Goal: Task Accomplishment & Management: Complete application form

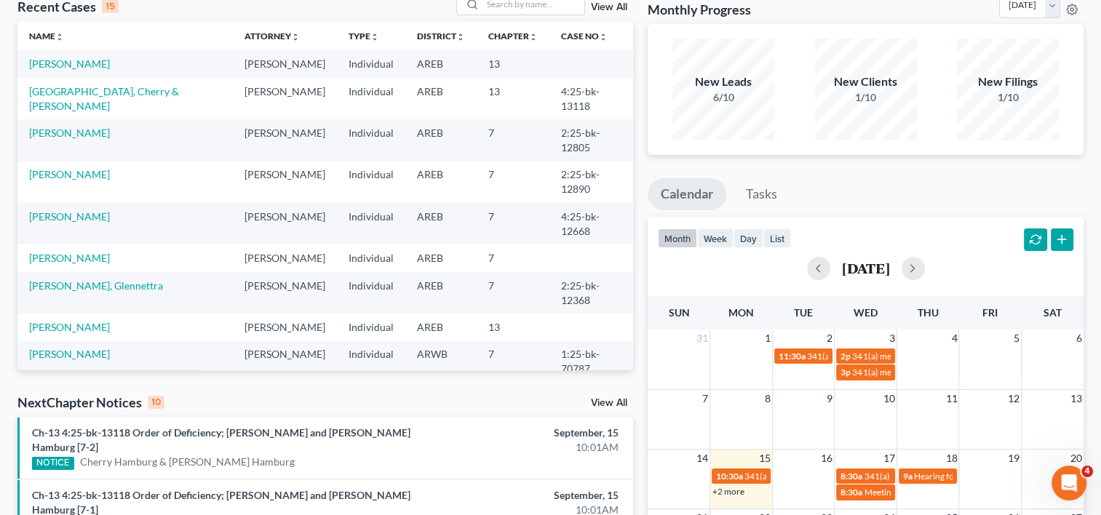
scroll to position [4, 0]
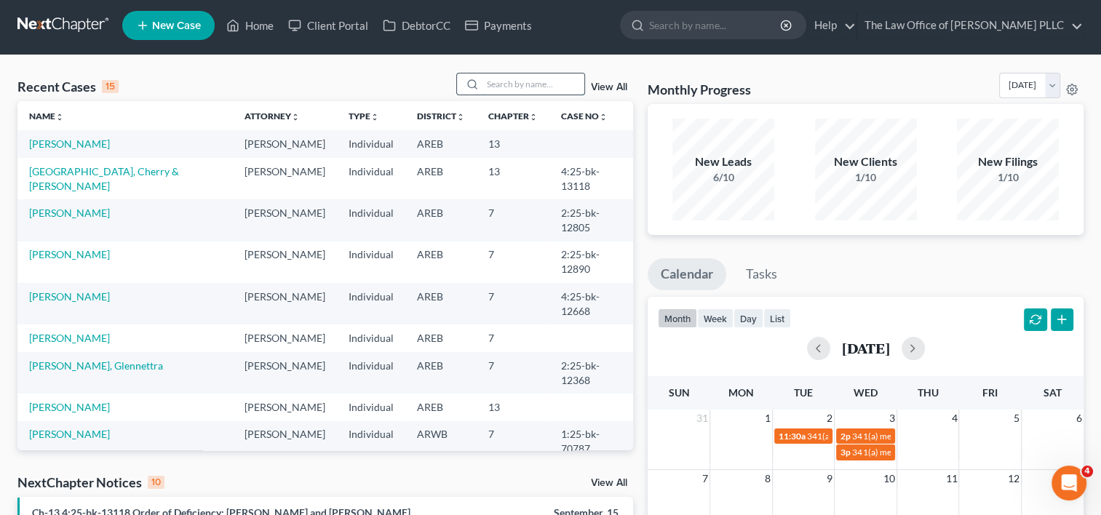
click at [496, 79] on input "search" at bounding box center [534, 84] width 102 height 21
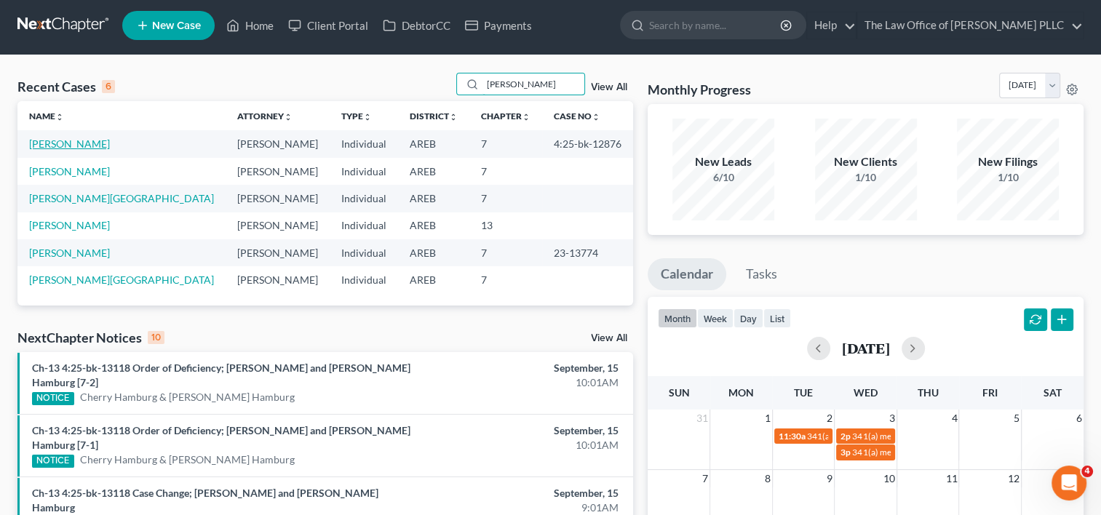
type input "[PERSON_NAME]"
click at [75, 146] on link "[PERSON_NAME]" at bounding box center [69, 144] width 81 height 12
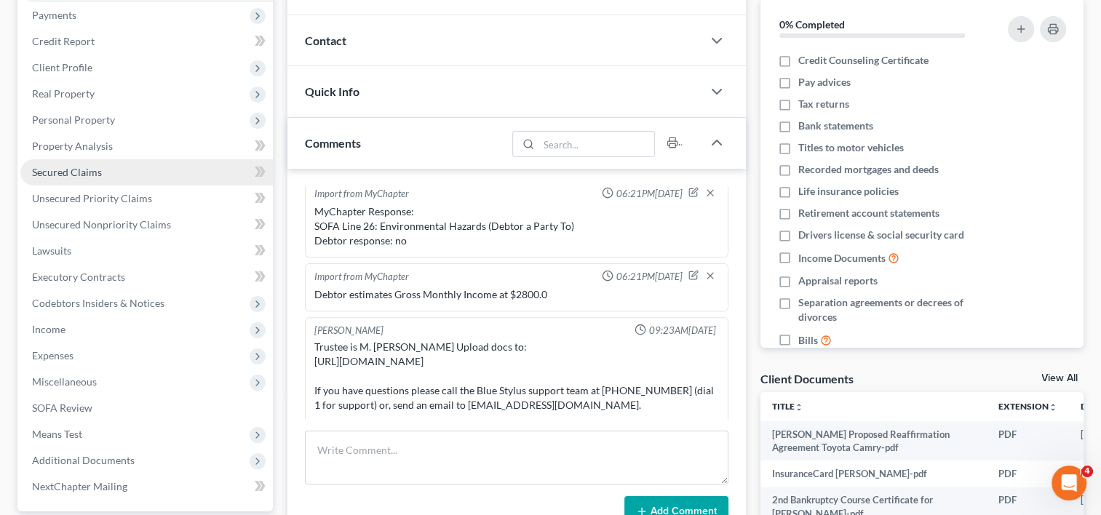
scroll to position [354, 0]
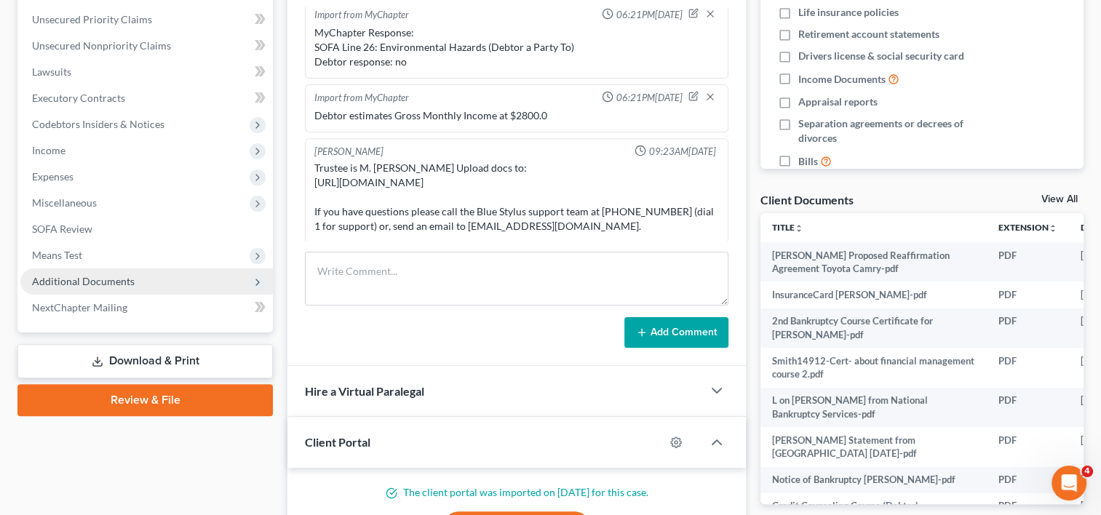
click at [106, 282] on span "Additional Documents" at bounding box center [83, 281] width 103 height 12
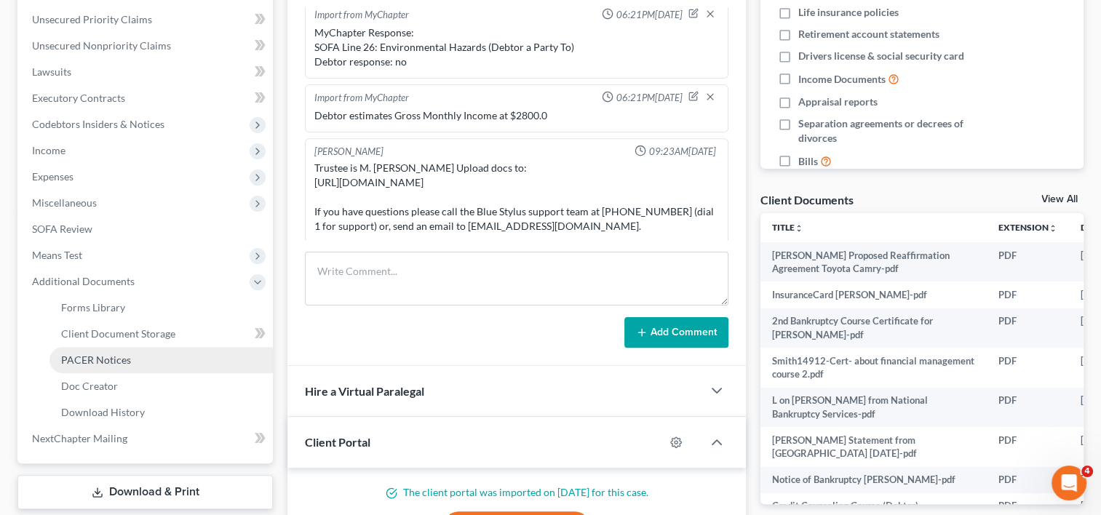
click at [118, 362] on span "PACER Notices" at bounding box center [96, 360] width 70 height 12
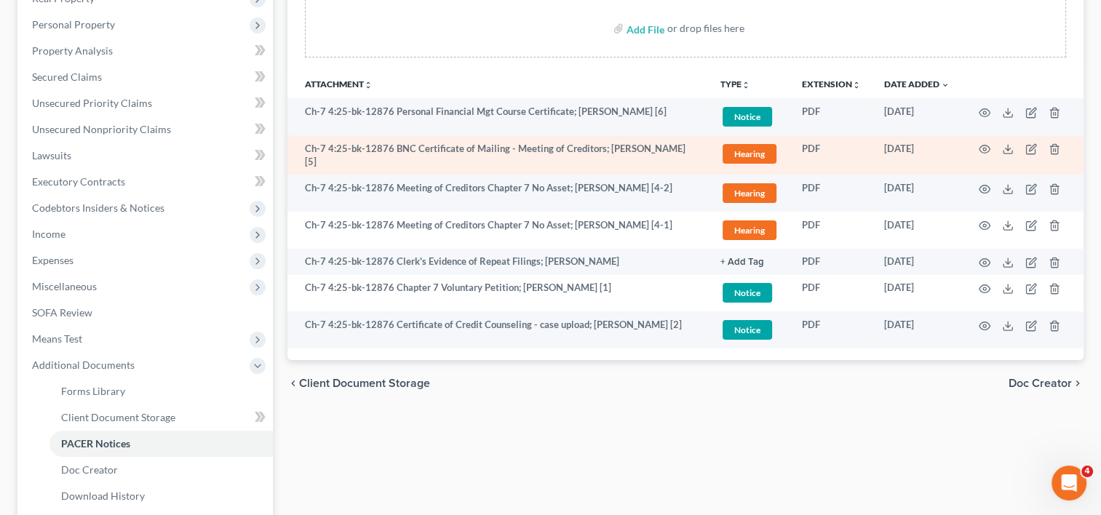
scroll to position [278, 0]
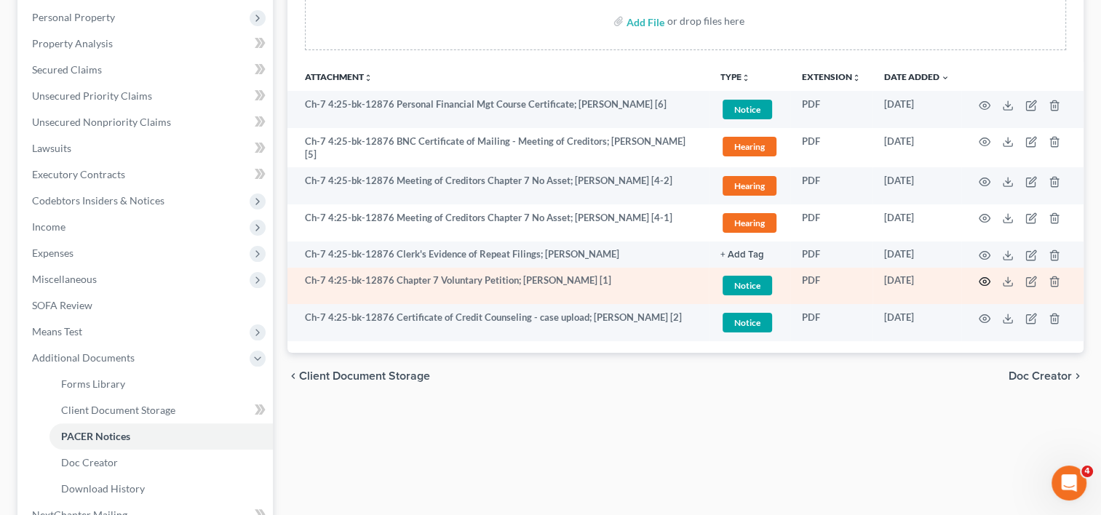
click at [984, 278] on icon "button" at bounding box center [985, 282] width 12 height 12
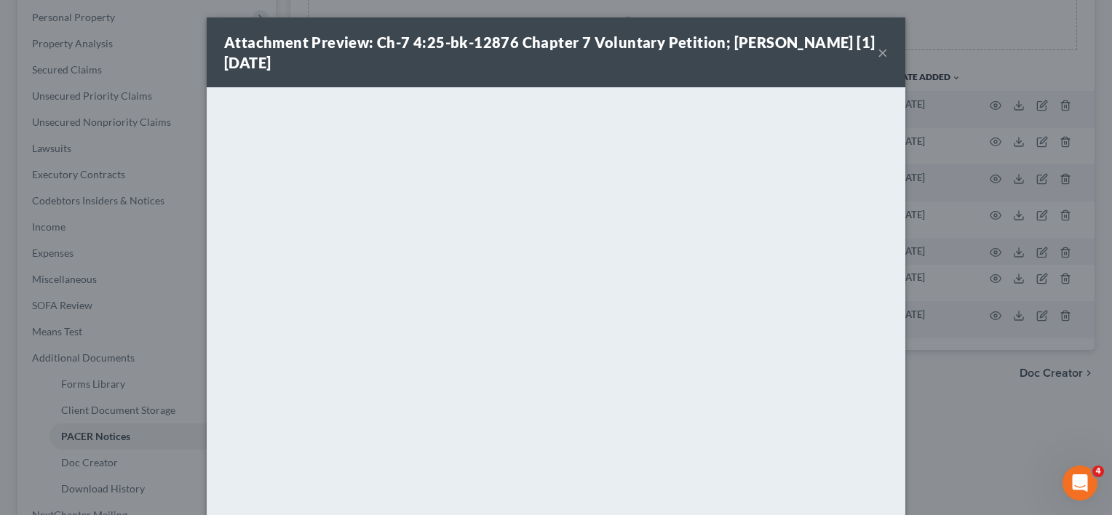
click at [878, 53] on button "×" at bounding box center [883, 52] width 10 height 17
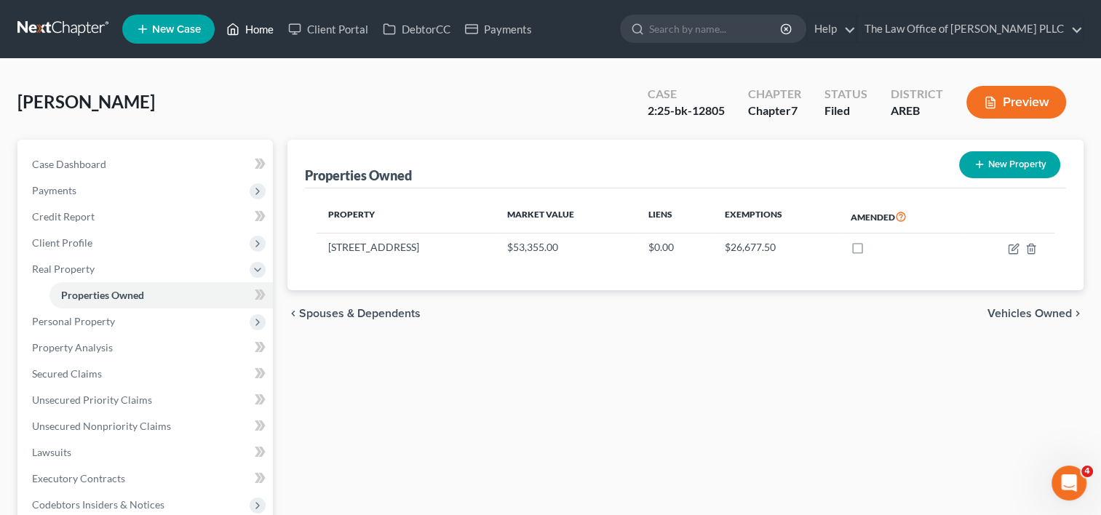
click at [271, 25] on link "Home" at bounding box center [250, 29] width 62 height 26
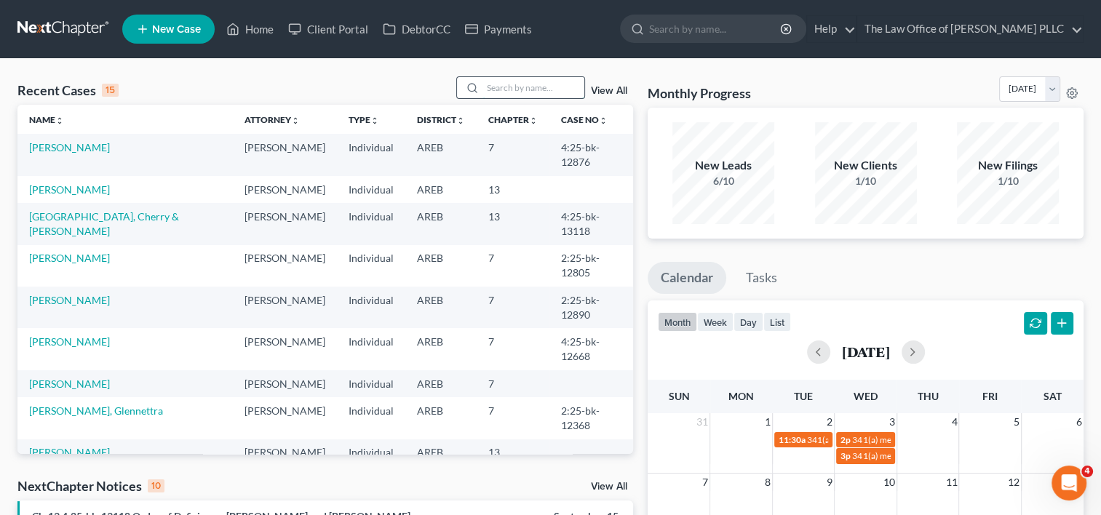
click at [535, 82] on input "search" at bounding box center [534, 87] width 102 height 21
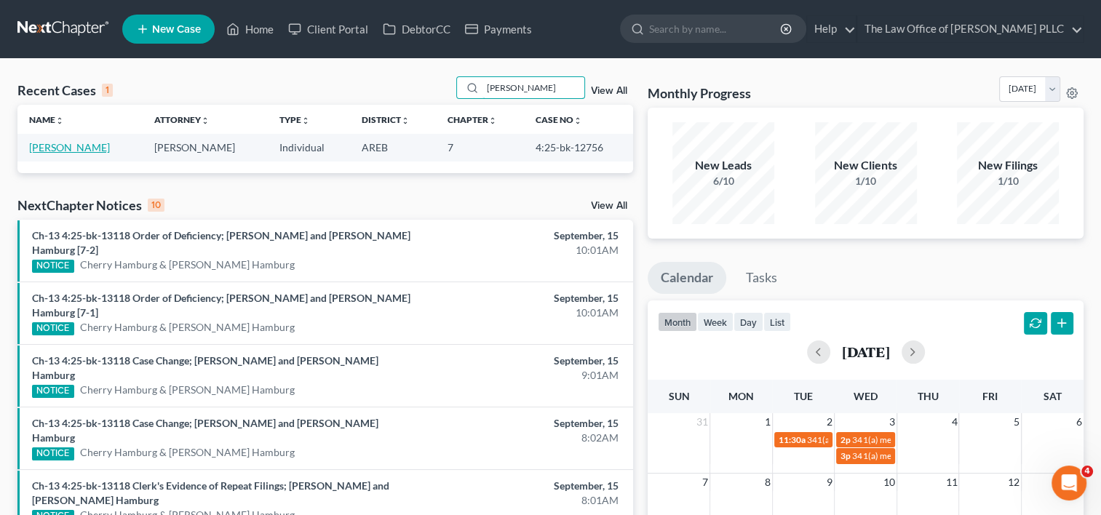
type input "rainey"
click at [84, 143] on link "[PERSON_NAME]" at bounding box center [69, 147] width 81 height 12
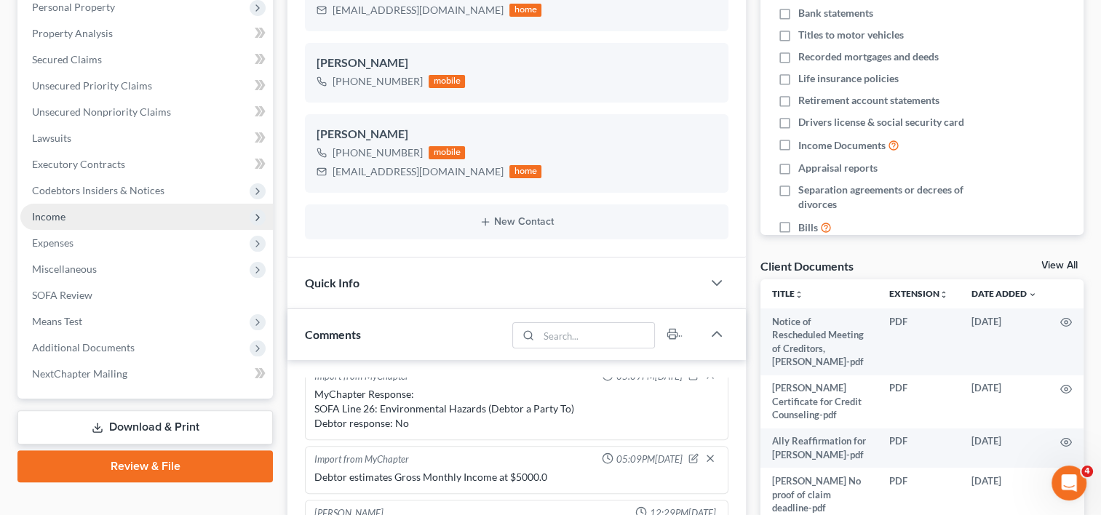
scroll to position [290, 0]
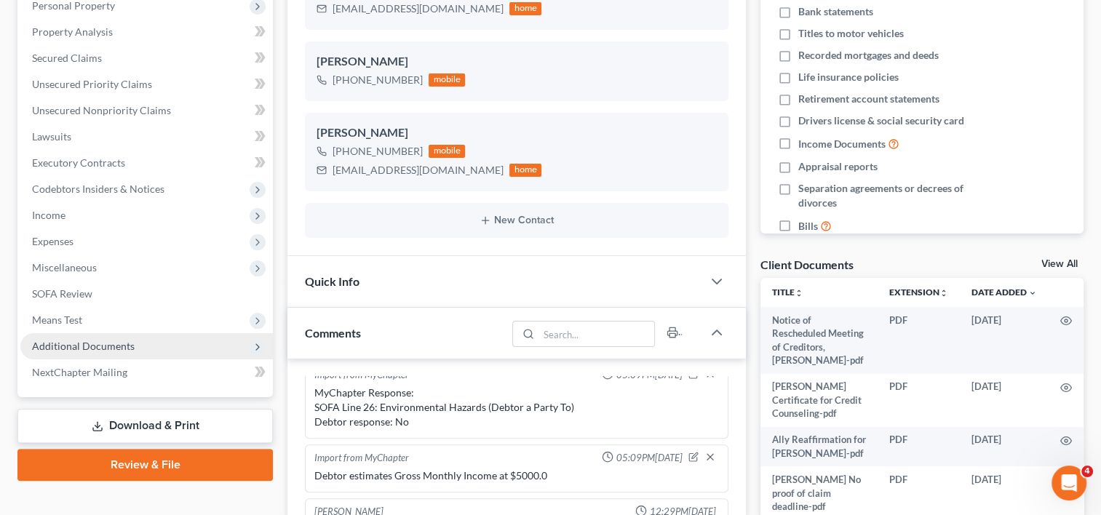
click at [126, 346] on span "Additional Documents" at bounding box center [83, 346] width 103 height 12
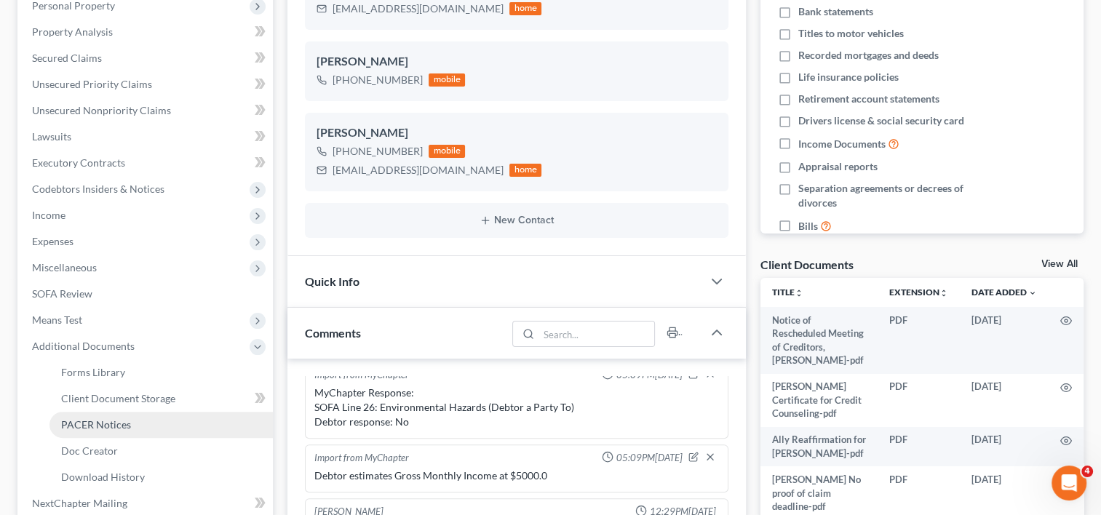
click at [121, 424] on span "PACER Notices" at bounding box center [96, 425] width 70 height 12
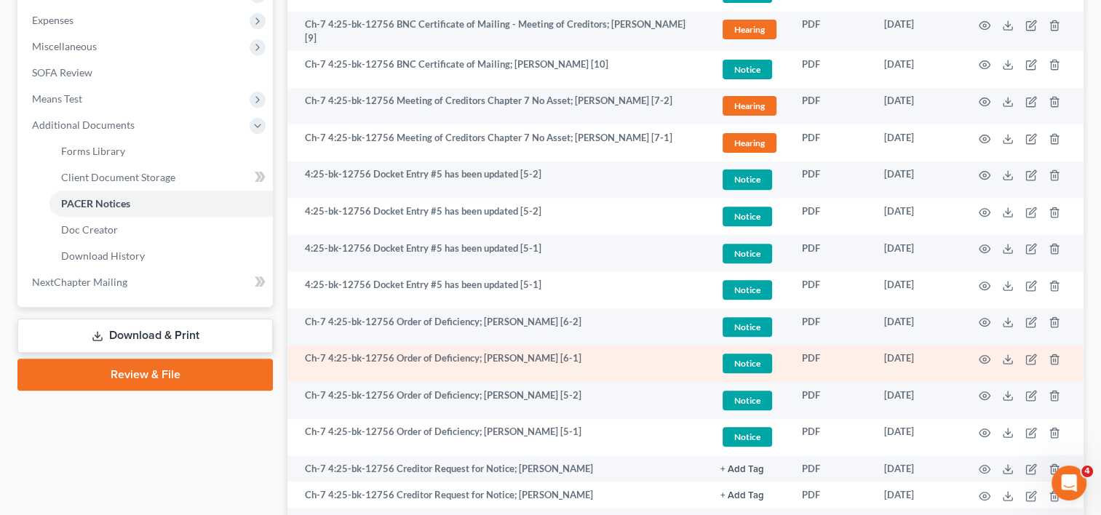
scroll to position [512, 0]
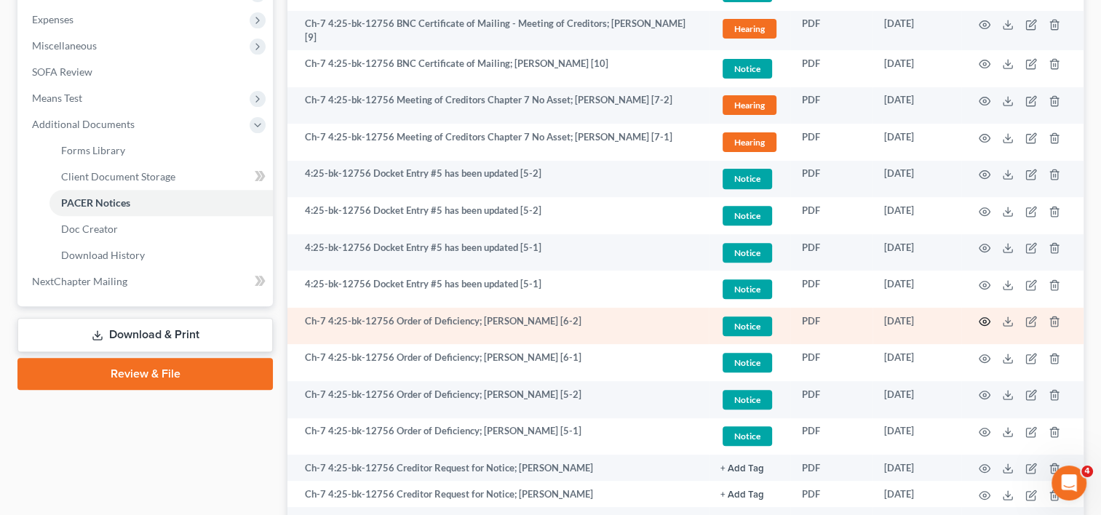
click at [983, 320] on icon "button" at bounding box center [985, 322] width 12 height 12
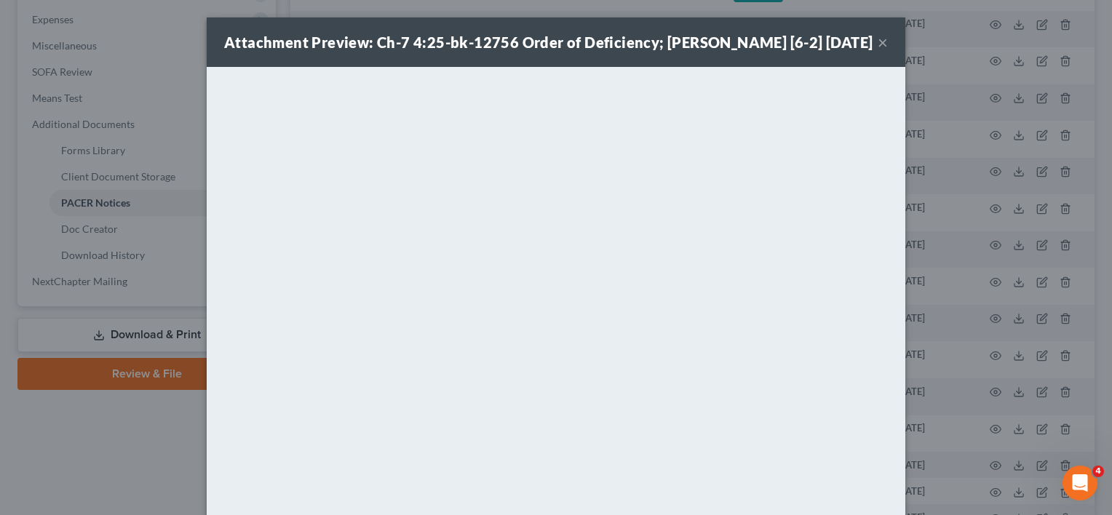
click at [878, 51] on button "×" at bounding box center [883, 41] width 10 height 17
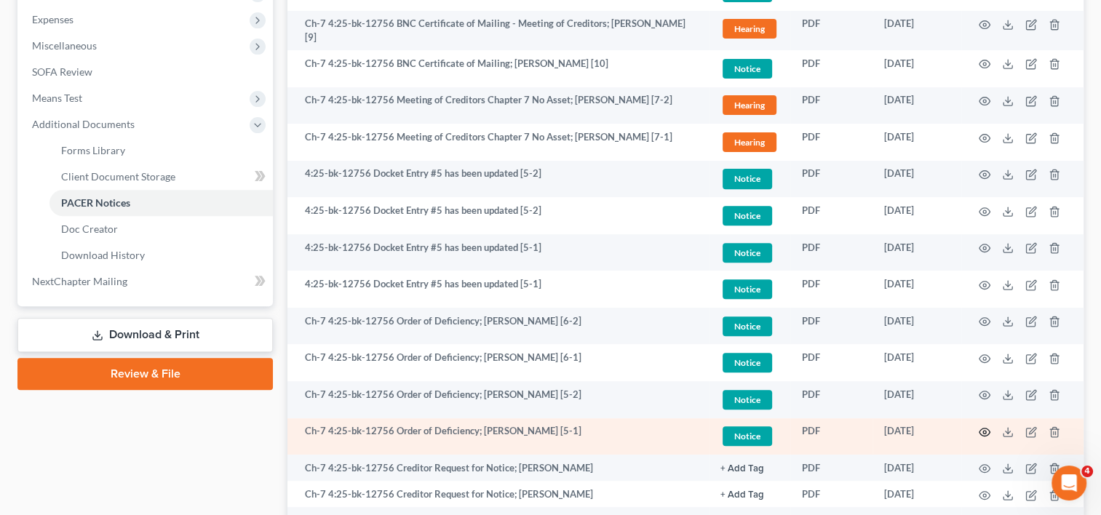
click at [987, 427] on icon "button" at bounding box center [985, 433] width 12 height 12
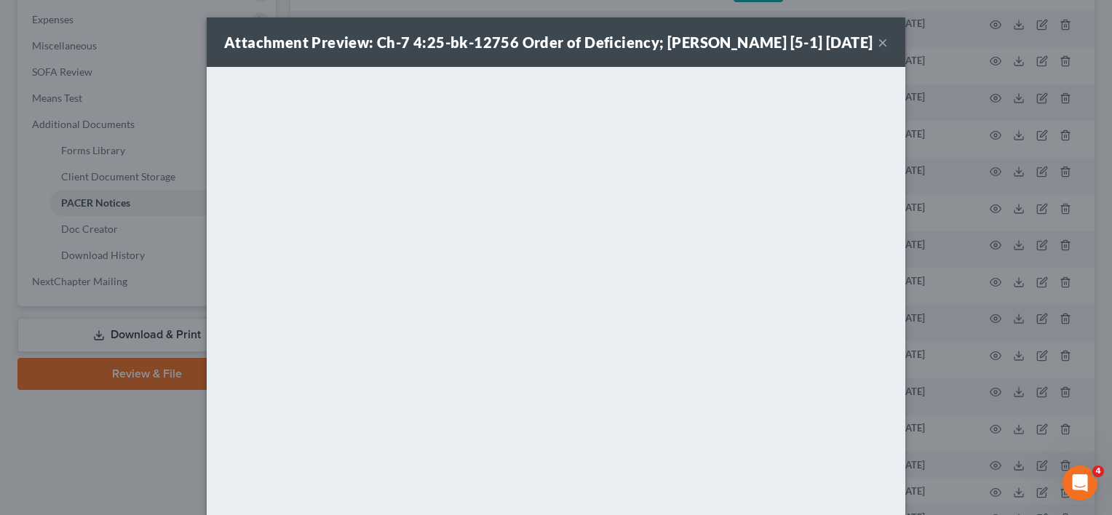
click at [878, 51] on button "×" at bounding box center [883, 41] width 10 height 17
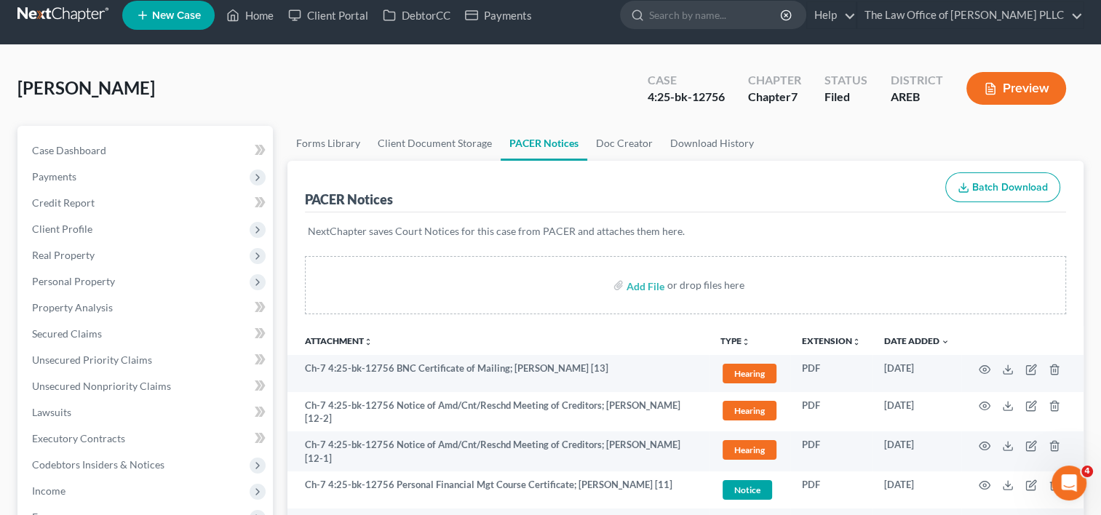
scroll to position [13, 0]
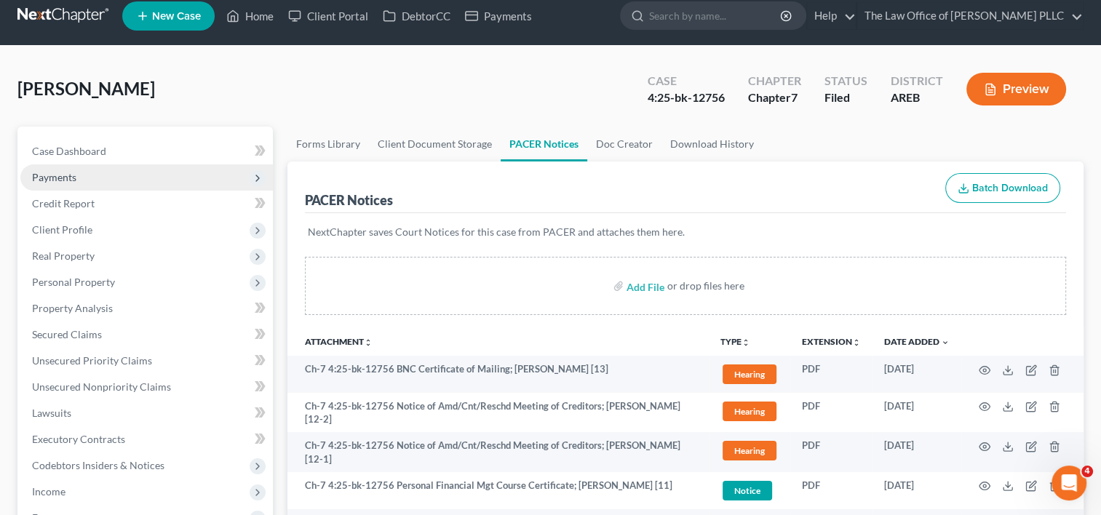
click at [82, 179] on span "Payments" at bounding box center [146, 177] width 253 height 26
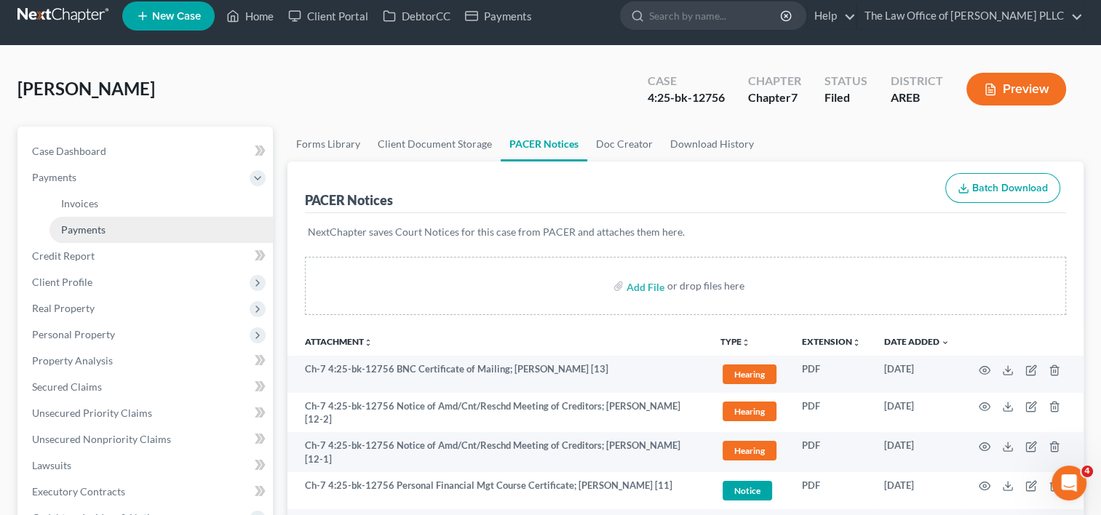
click at [95, 234] on span "Payments" at bounding box center [83, 229] width 44 height 12
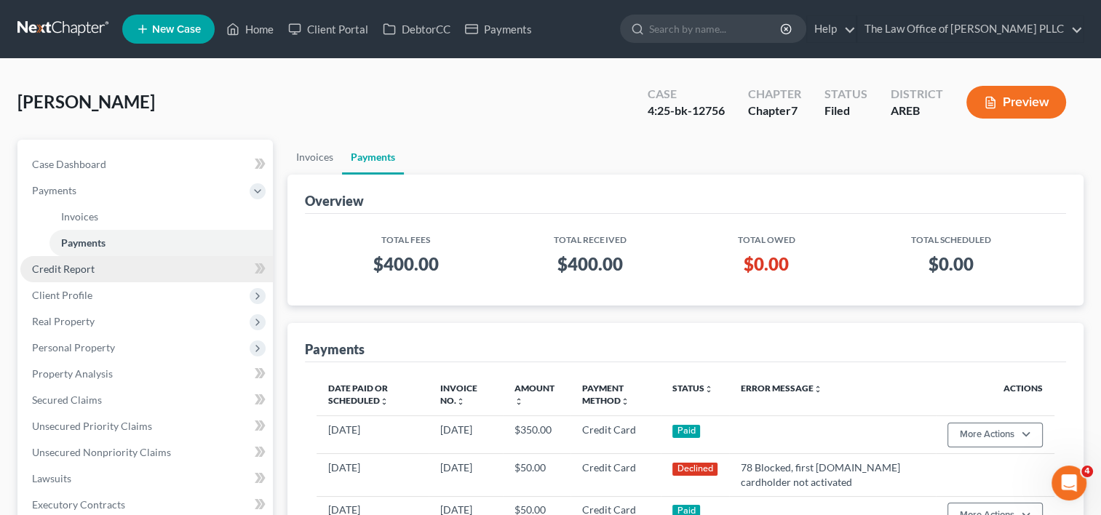
click at [96, 271] on link "Credit Report" at bounding box center [146, 269] width 253 height 26
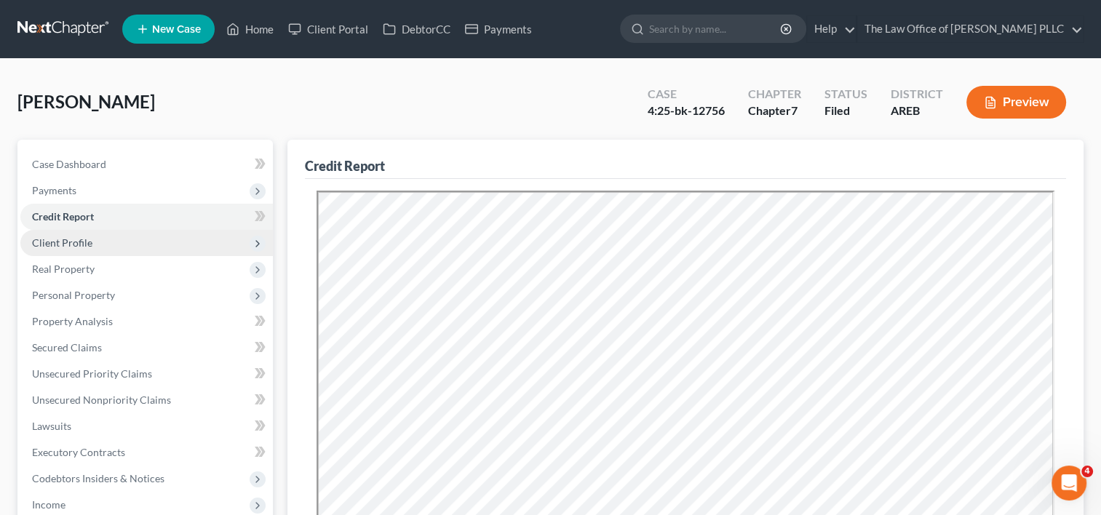
click at [87, 247] on span "Client Profile" at bounding box center [62, 243] width 60 height 12
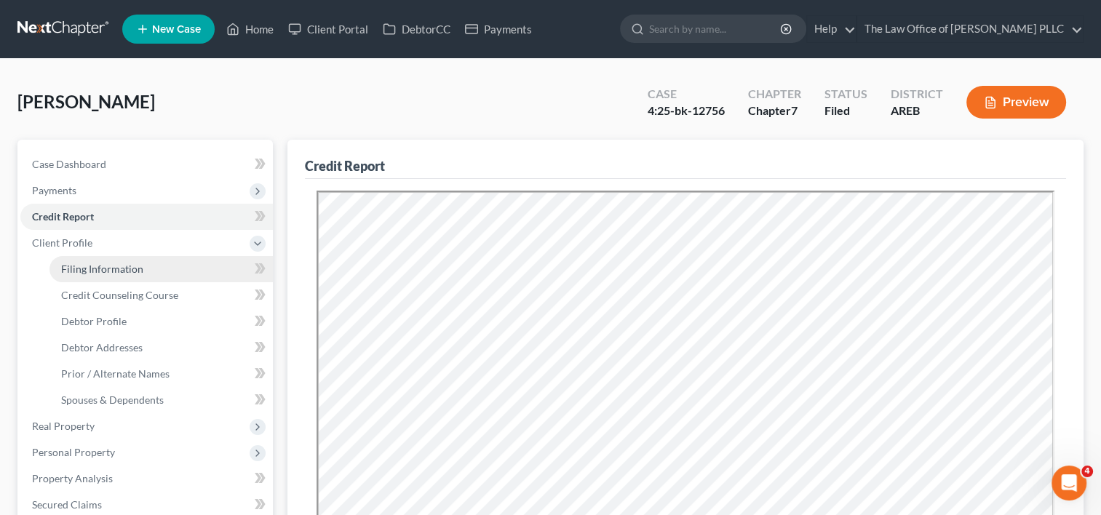
click at [100, 267] on span "Filing Information" at bounding box center [102, 269] width 82 height 12
select select "1"
select select "0"
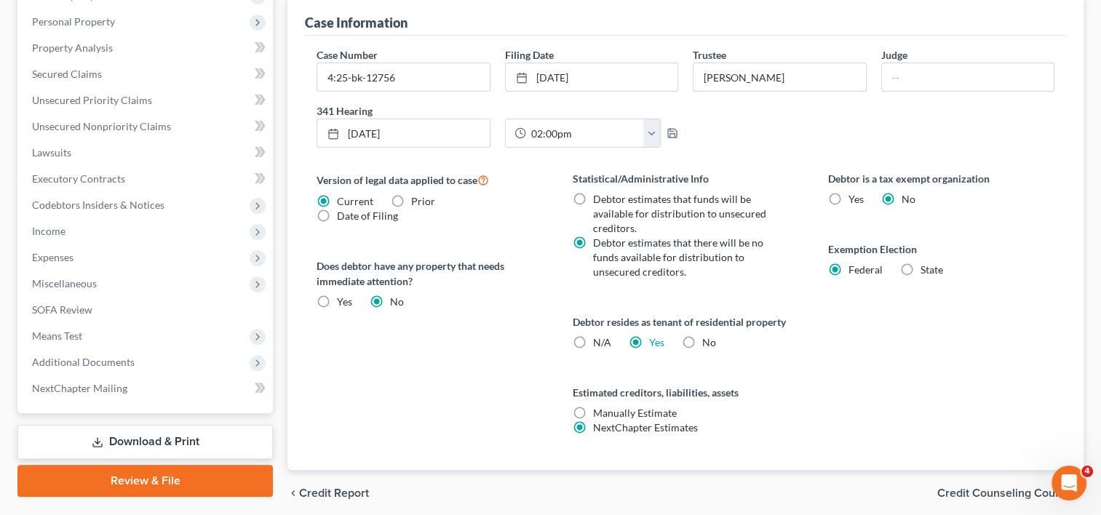
scroll to position [485, 0]
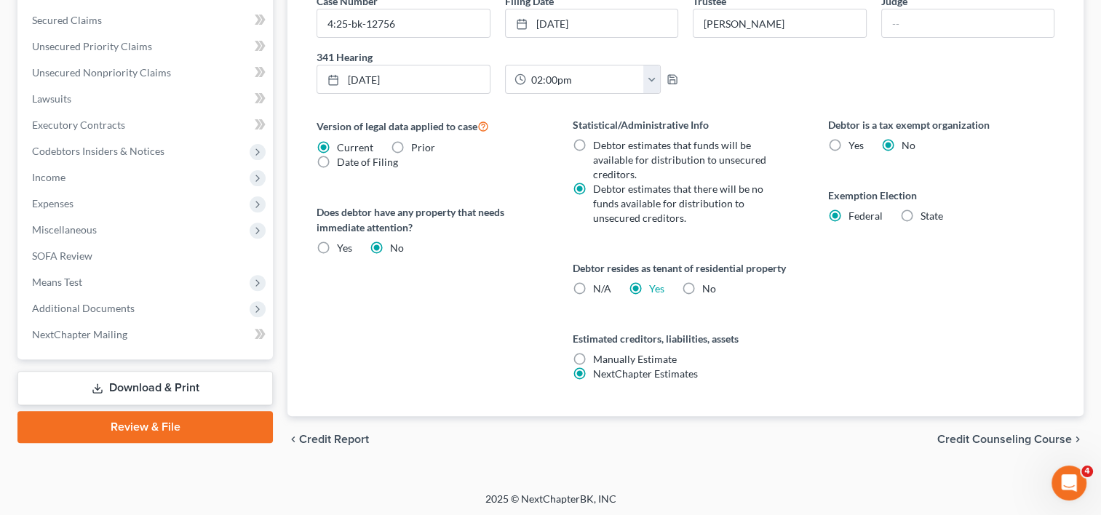
click at [1016, 435] on span "Credit Counseling Course" at bounding box center [1004, 440] width 135 height 12
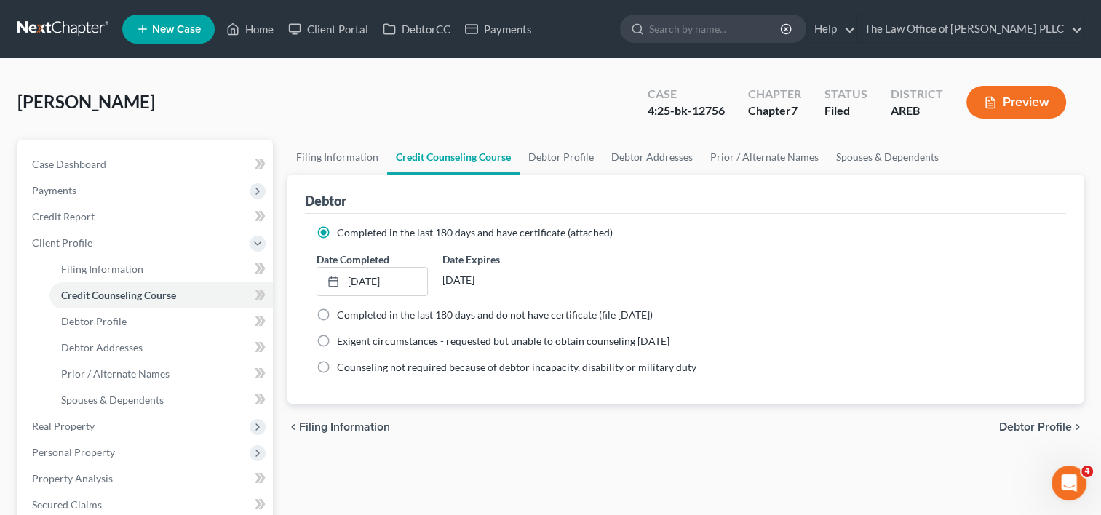
click at [1011, 424] on span "Debtor Profile" at bounding box center [1035, 427] width 73 height 12
select select "1"
select select "3"
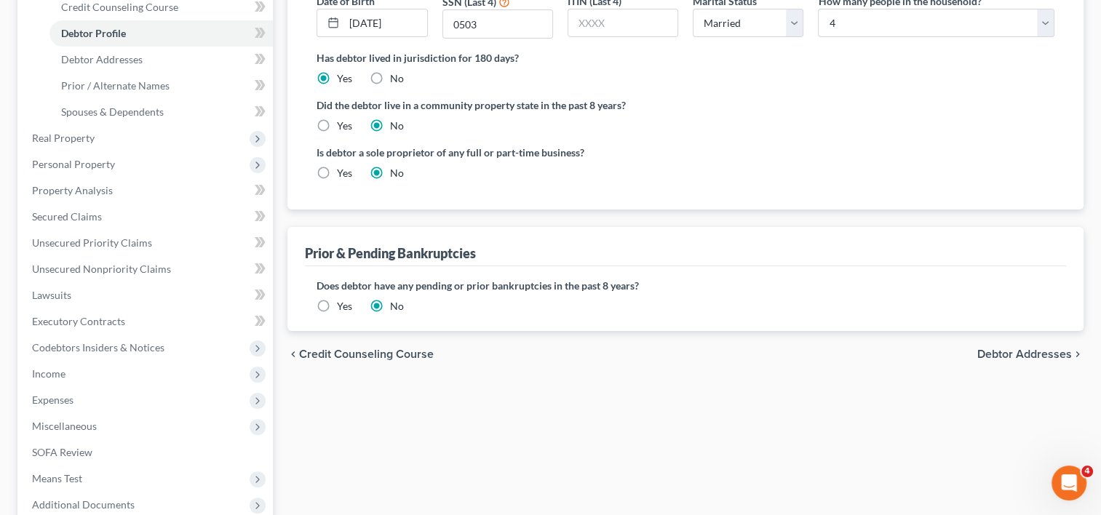
scroll to position [290, 0]
drag, startPoint x: 1037, startPoint y: 354, endPoint x: 1028, endPoint y: 354, distance: 9.5
click at [1028, 354] on span "Debtor Addresses" at bounding box center [1024, 353] width 95 height 12
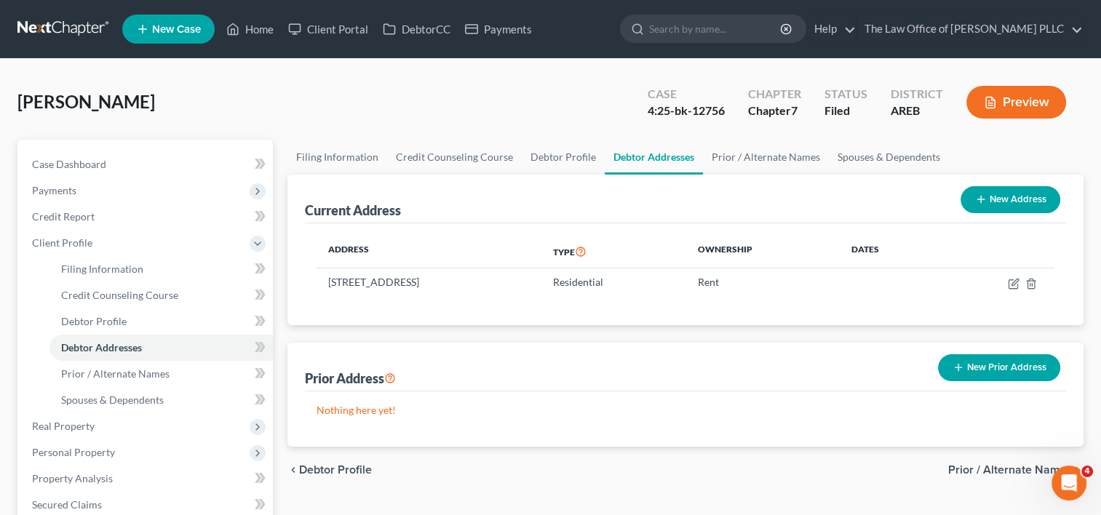
click at [999, 468] on span "Prior / Alternate Names" at bounding box center [1010, 470] width 124 height 12
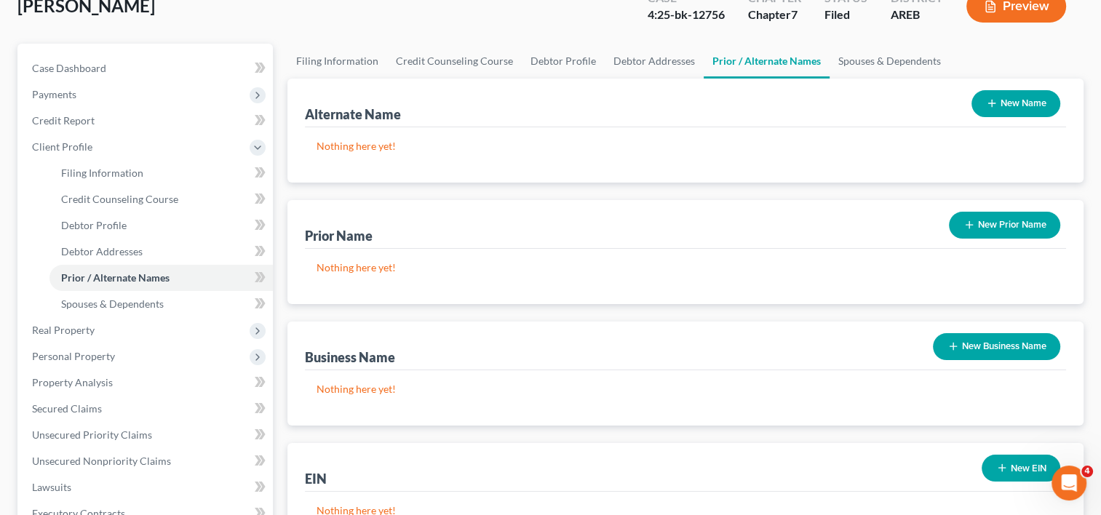
scroll to position [265, 0]
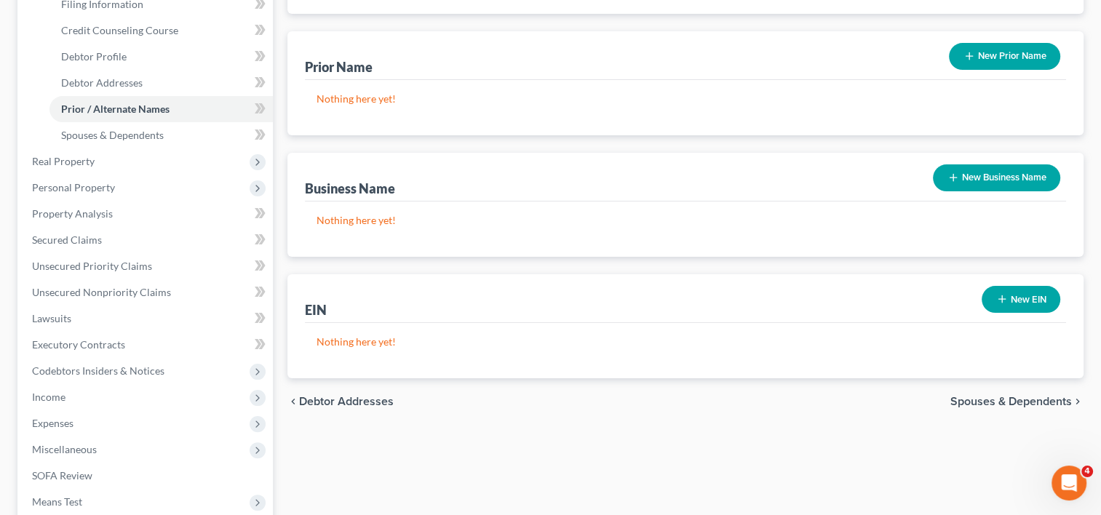
click at [977, 401] on span "Spouses & Dependents" at bounding box center [1012, 402] width 122 height 12
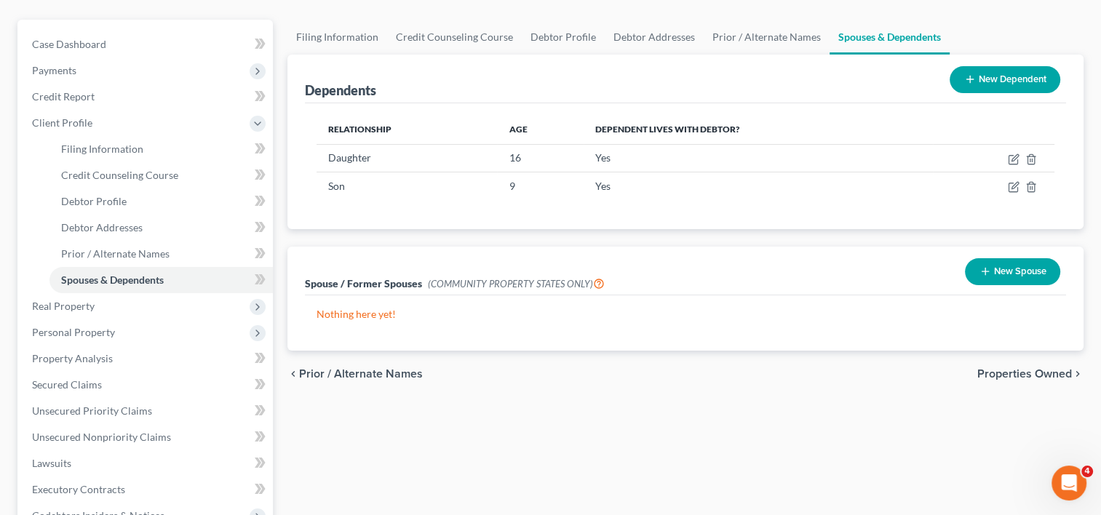
scroll to position [125, 0]
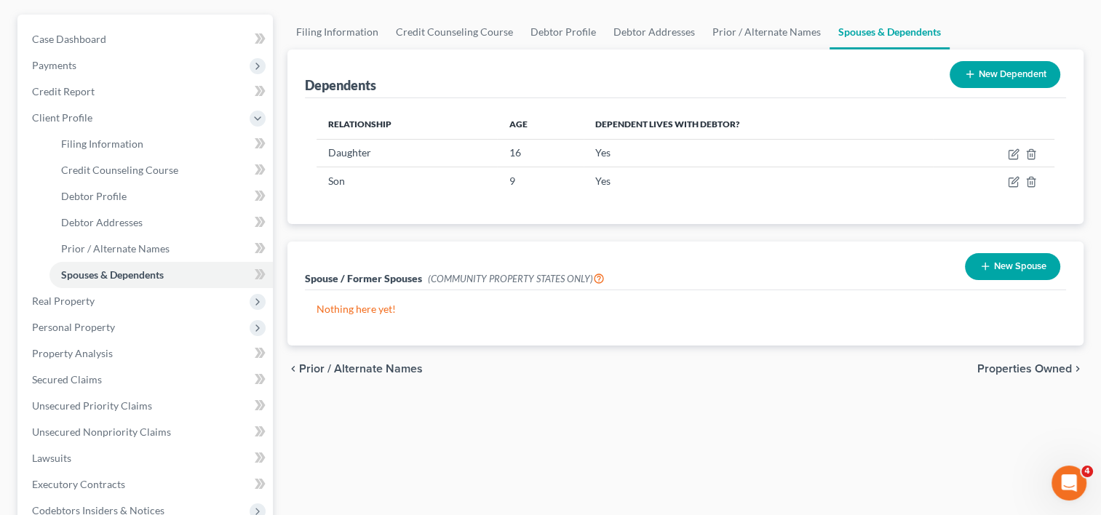
click at [1042, 364] on span "Properties Owned" at bounding box center [1024, 369] width 95 height 12
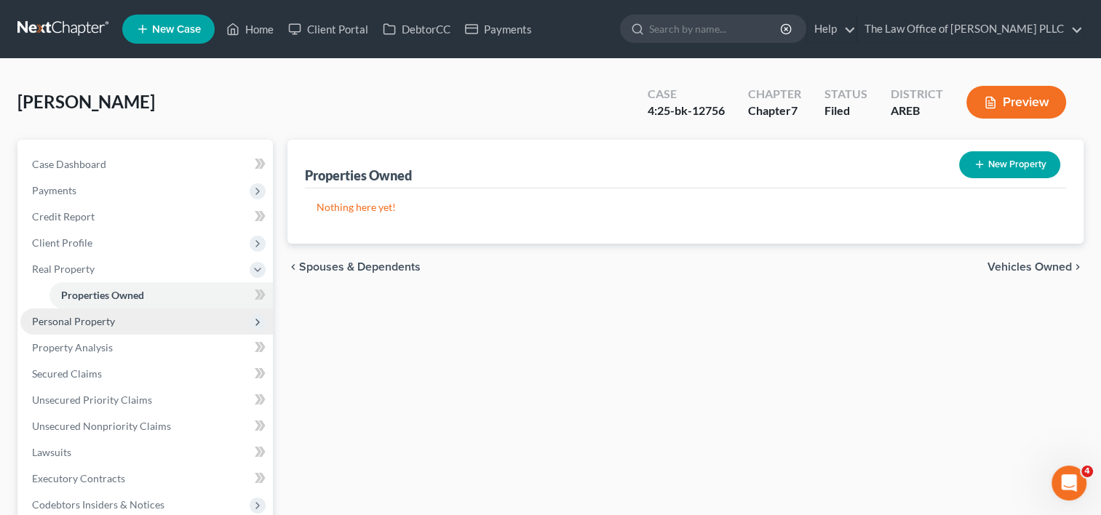
click at [101, 323] on span "Personal Property" at bounding box center [73, 321] width 83 height 12
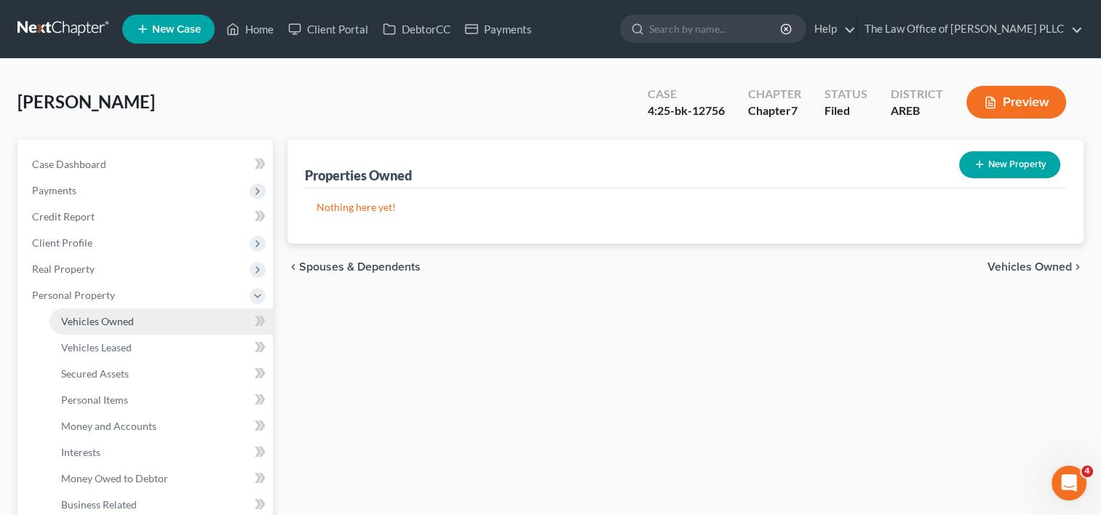
click at [104, 317] on span "Vehicles Owned" at bounding box center [97, 321] width 73 height 12
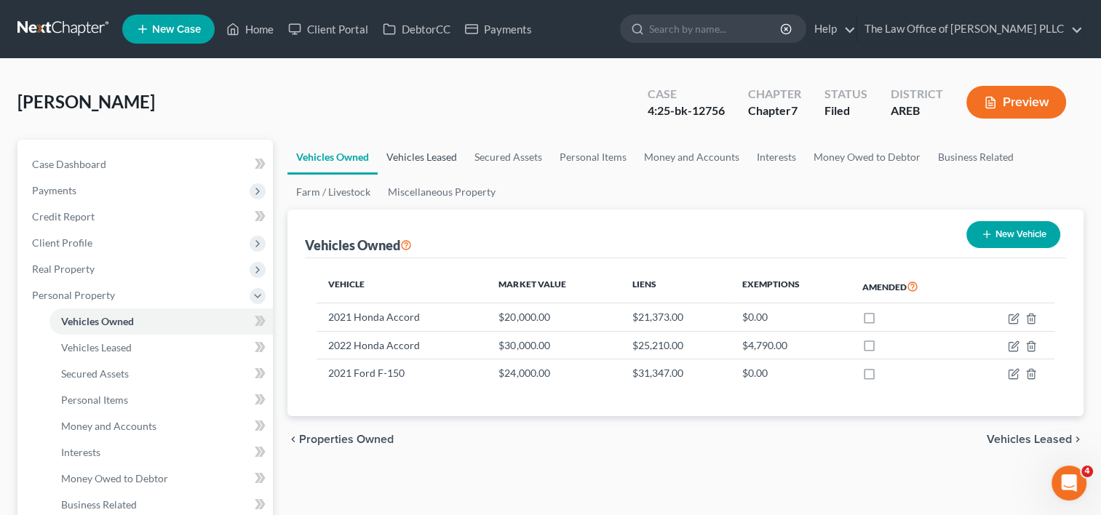
click at [436, 157] on link "Vehicles Leased" at bounding box center [422, 157] width 88 height 35
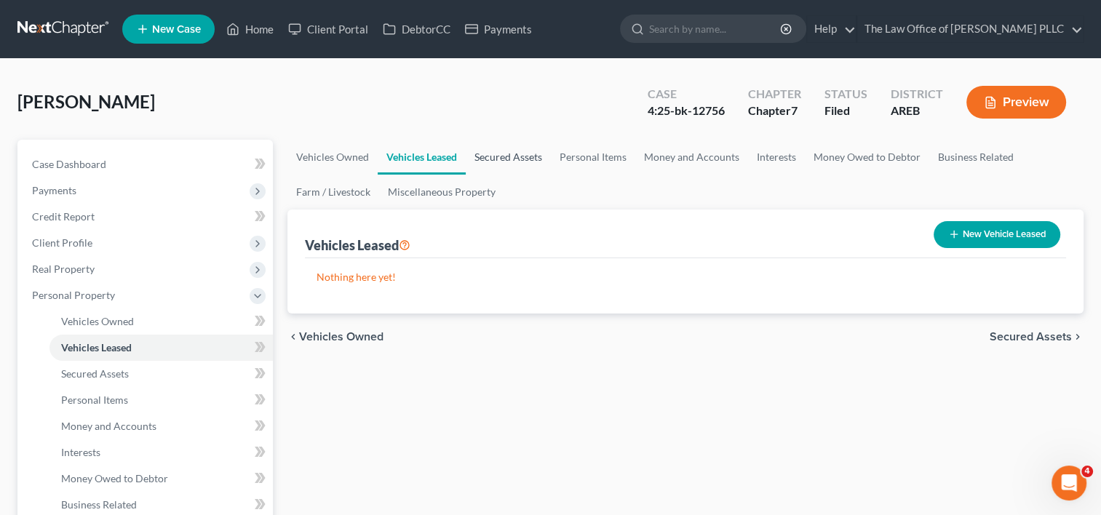
click at [483, 157] on link "Secured Assets" at bounding box center [508, 157] width 85 height 35
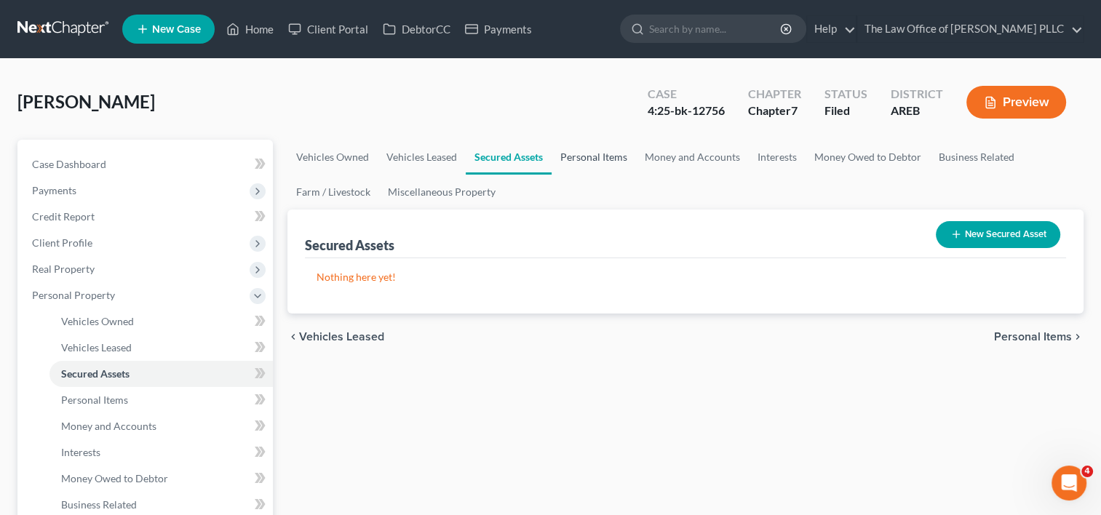
click at [580, 163] on link "Personal Items" at bounding box center [594, 157] width 84 height 35
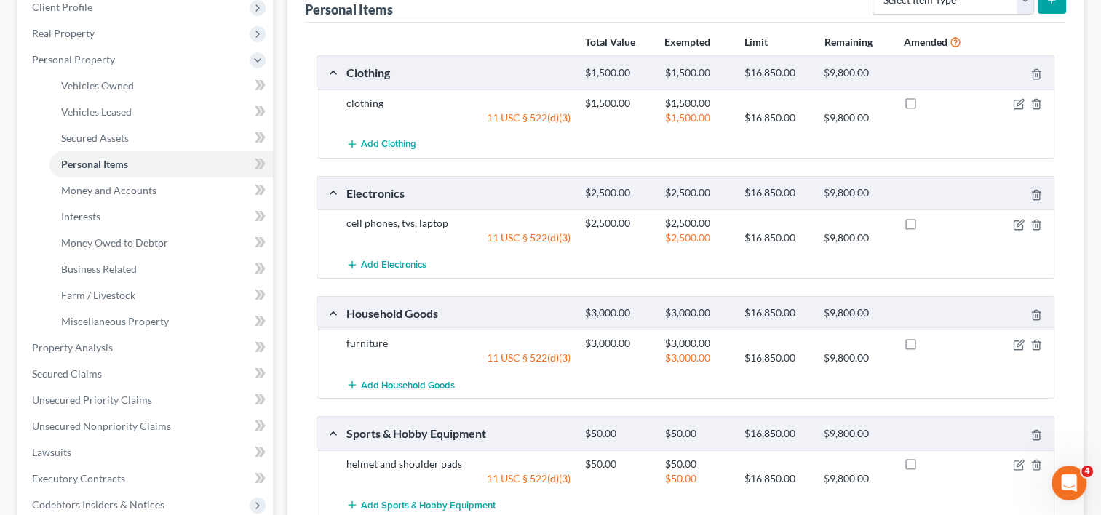
scroll to position [328, 0]
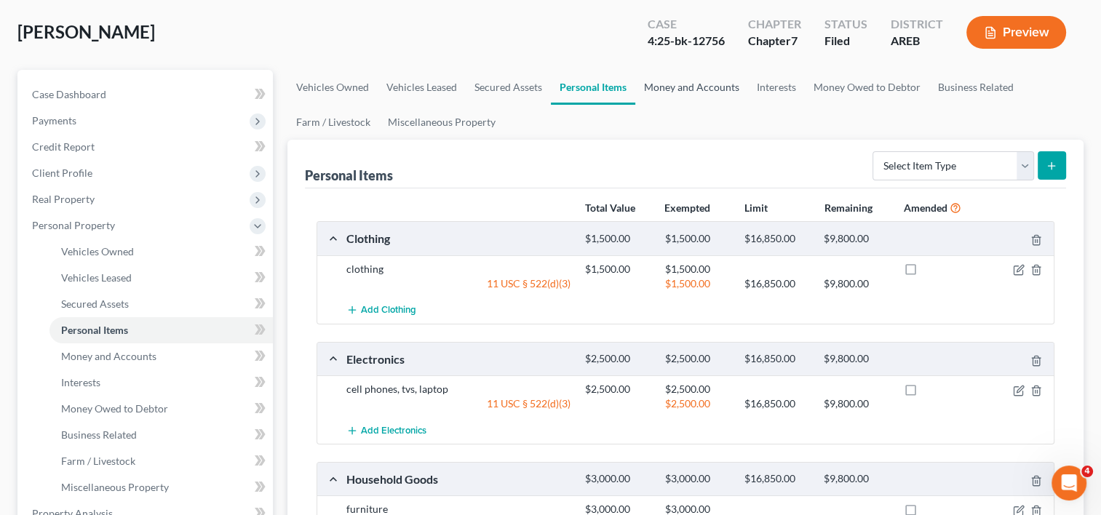
click at [697, 79] on link "Money and Accounts" at bounding box center [691, 87] width 113 height 35
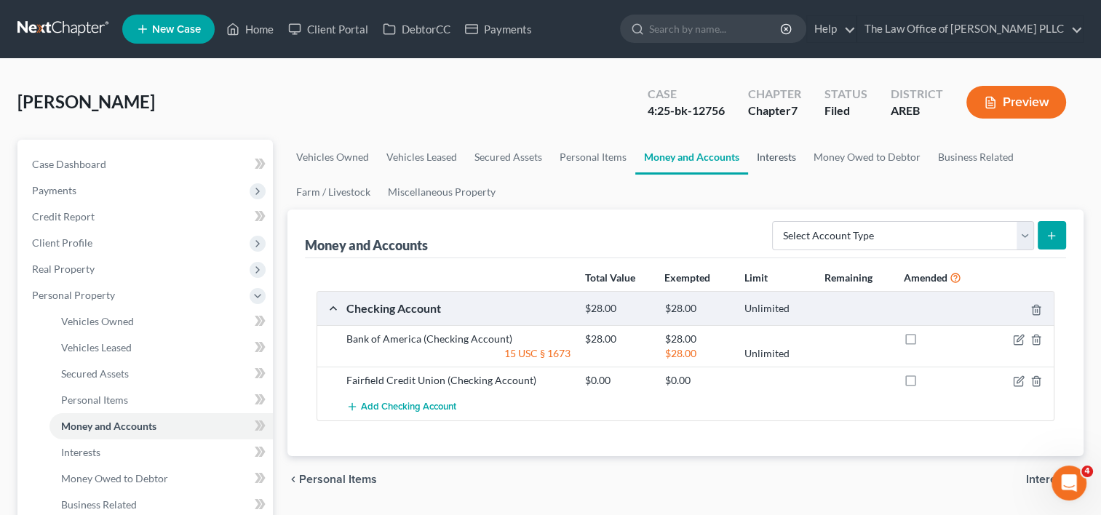
click at [778, 159] on link "Interests" at bounding box center [776, 157] width 57 height 35
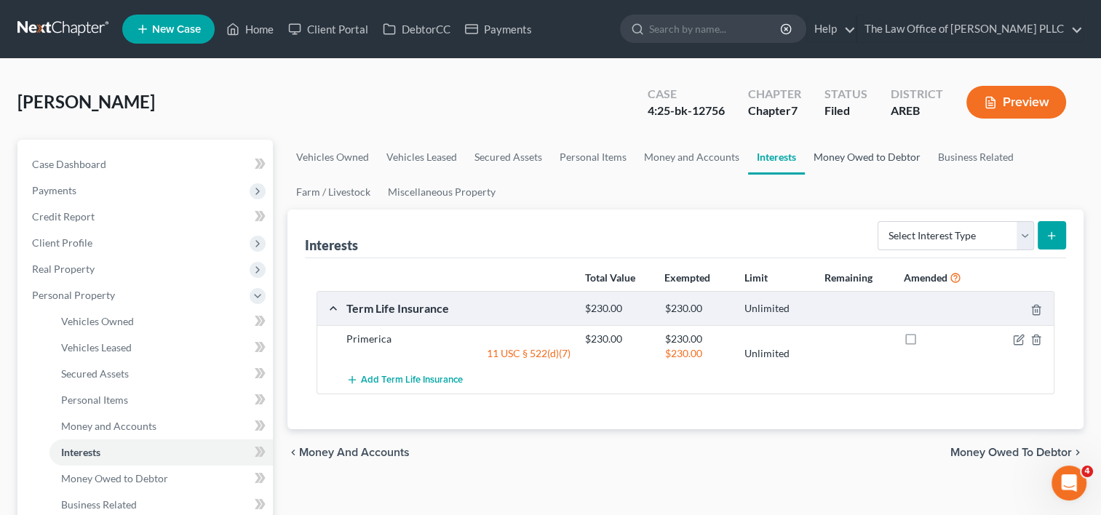
click at [853, 159] on link "Money Owed to Debtor" at bounding box center [867, 157] width 124 height 35
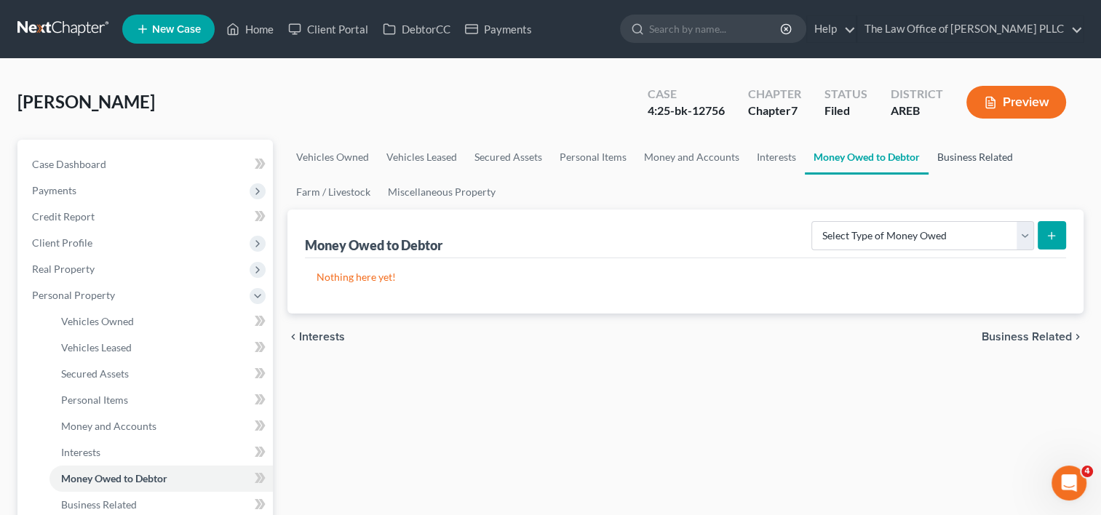
click at [988, 154] on link "Business Related" at bounding box center [975, 157] width 93 height 35
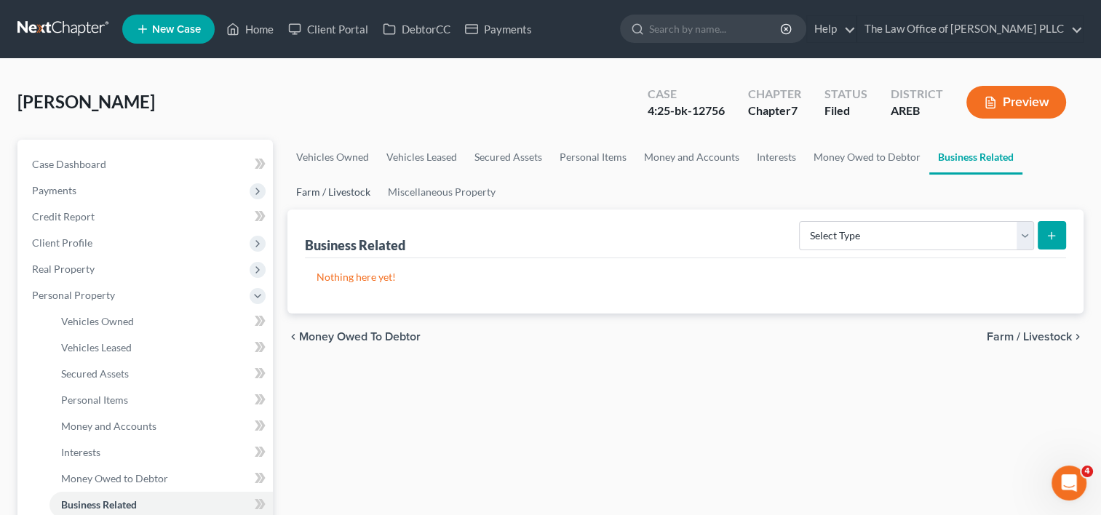
click at [349, 189] on link "Farm / Livestock" at bounding box center [333, 192] width 92 height 35
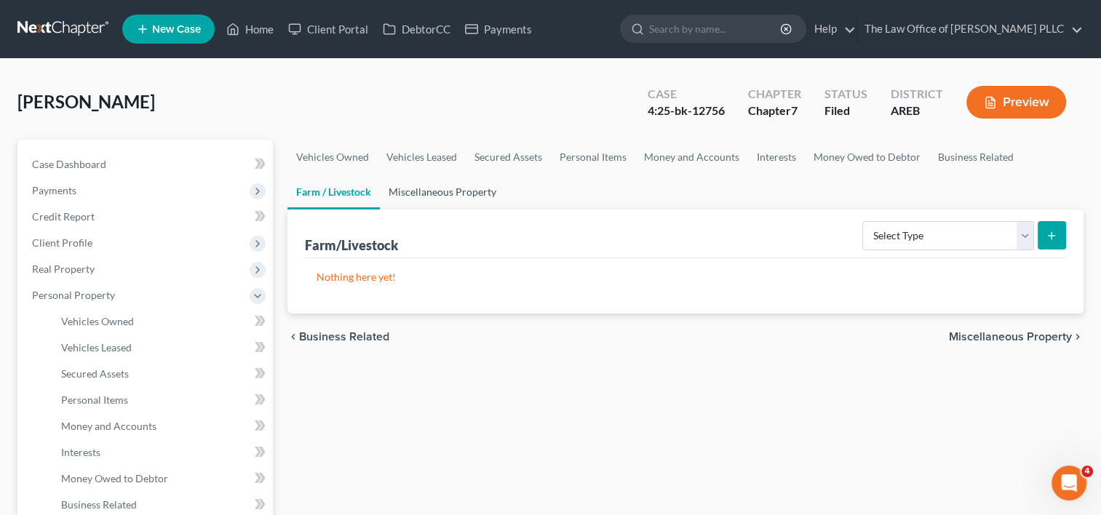
click at [424, 191] on link "Miscellaneous Property" at bounding box center [442, 192] width 125 height 35
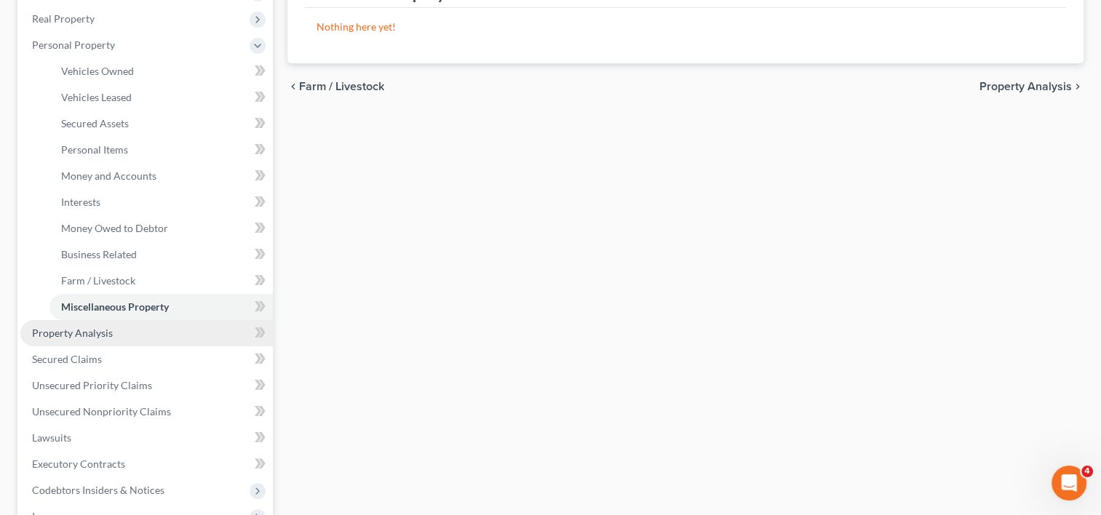
click at [90, 327] on span "Property Analysis" at bounding box center [72, 333] width 81 height 12
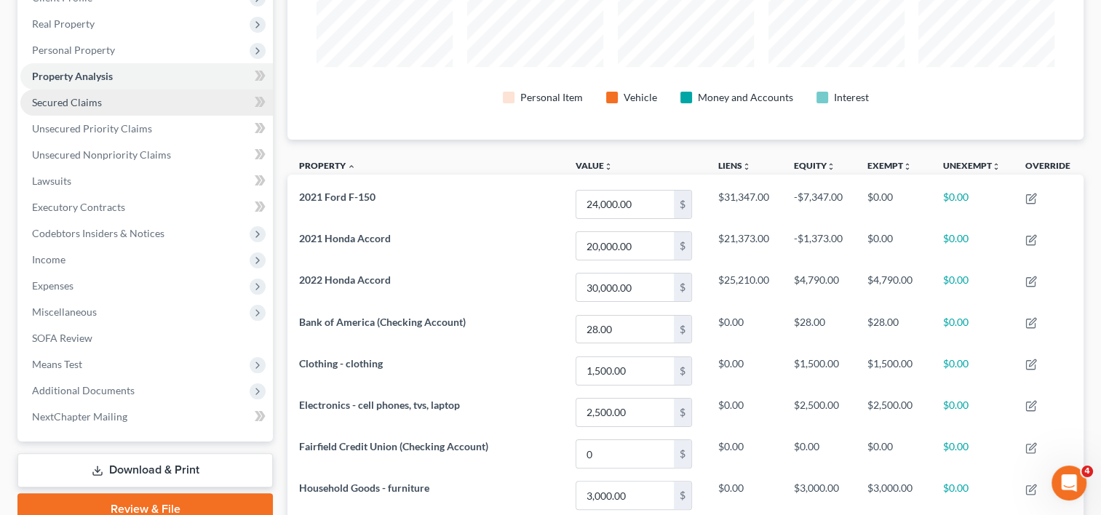
scroll to position [272, 0]
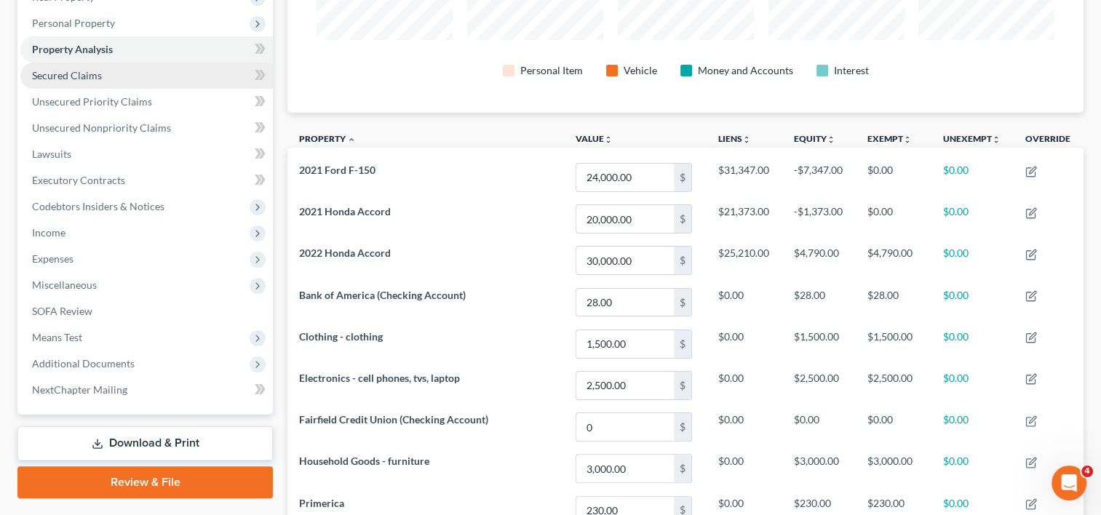
click at [64, 72] on span "Secured Claims" at bounding box center [67, 75] width 70 height 12
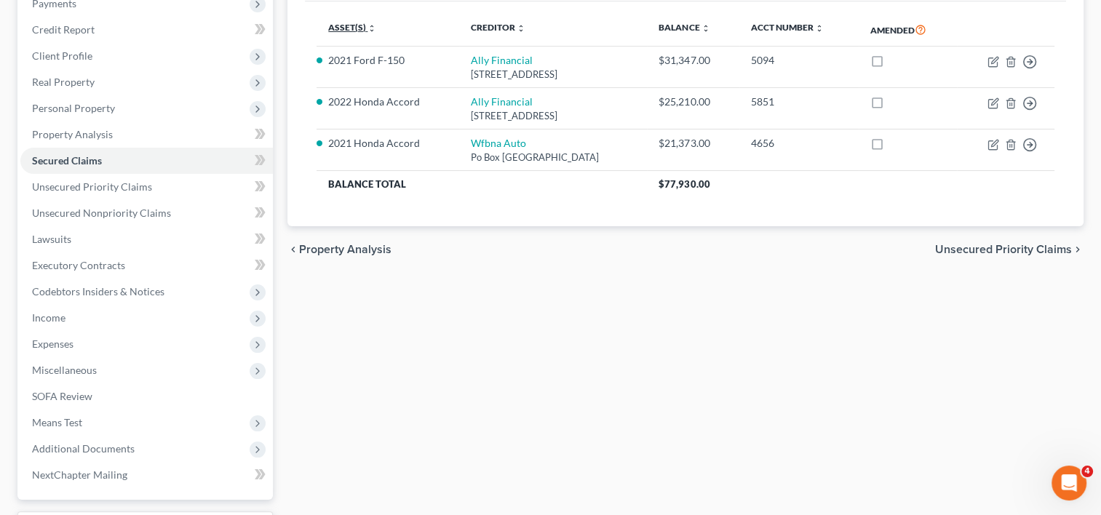
scroll to position [189, 0]
click at [131, 185] on span "Unsecured Priority Claims" at bounding box center [92, 184] width 120 height 12
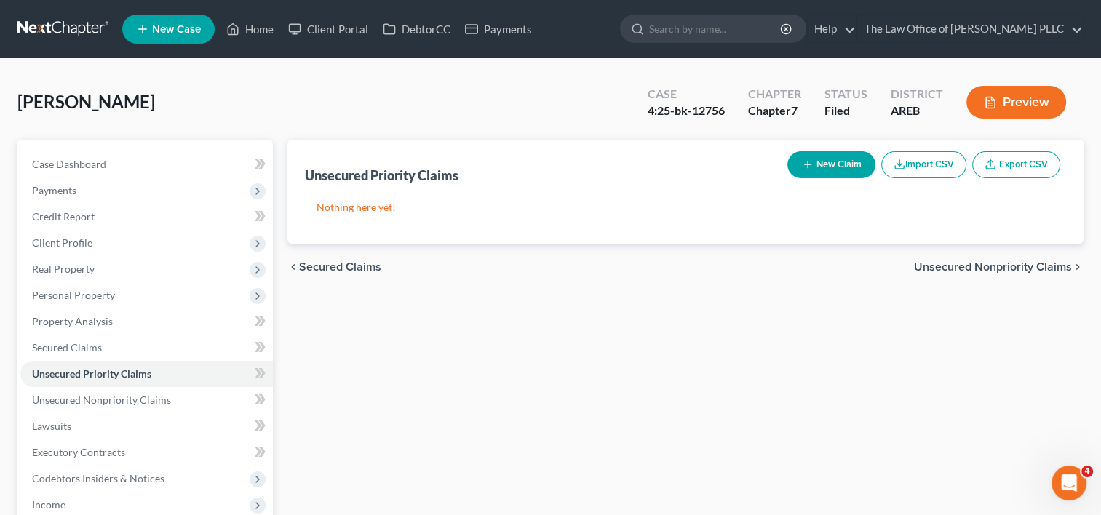
scroll to position [130, 0]
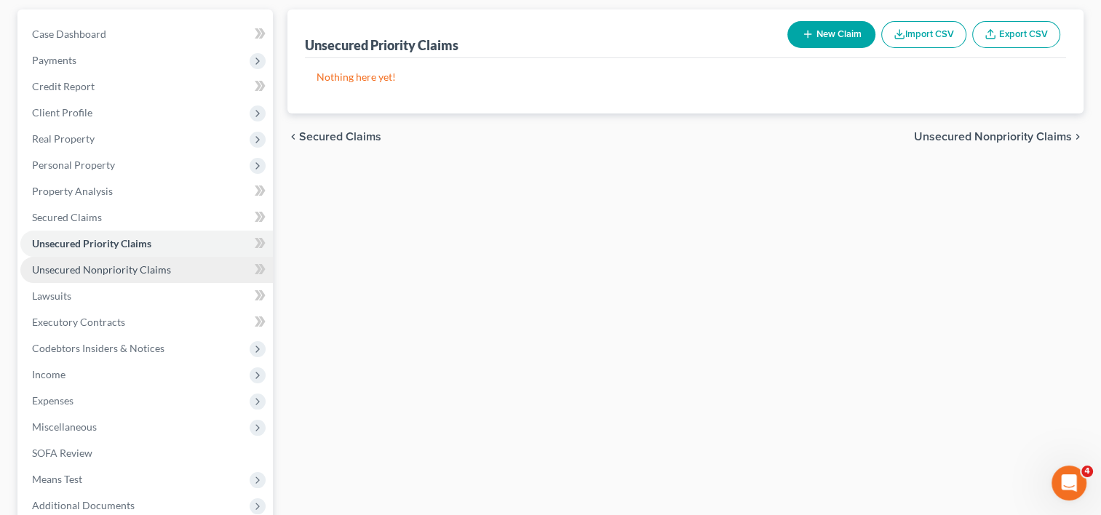
click at [95, 271] on span "Unsecured Nonpriority Claims" at bounding box center [101, 269] width 139 height 12
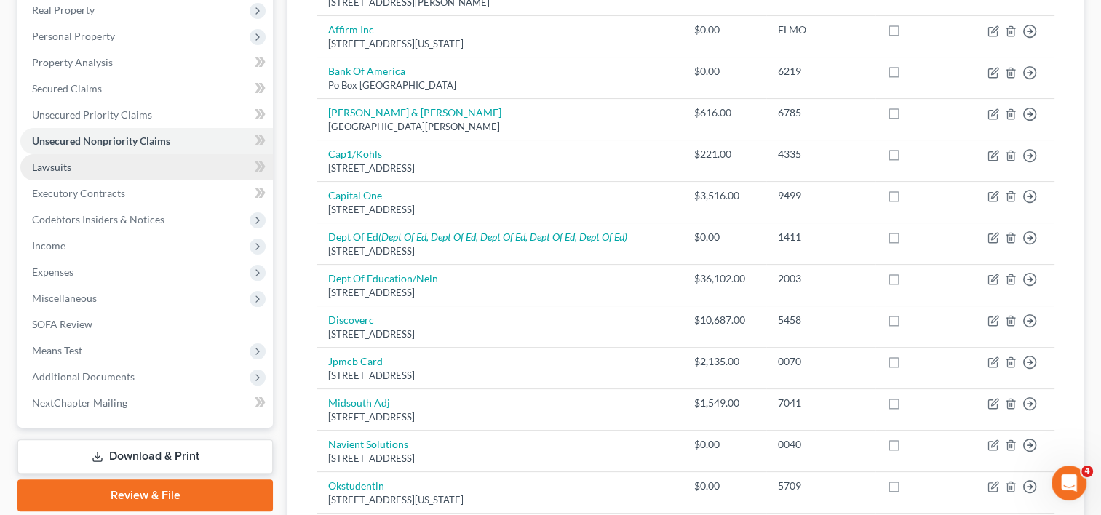
click at [106, 161] on link "Lawsuits" at bounding box center [146, 167] width 253 height 26
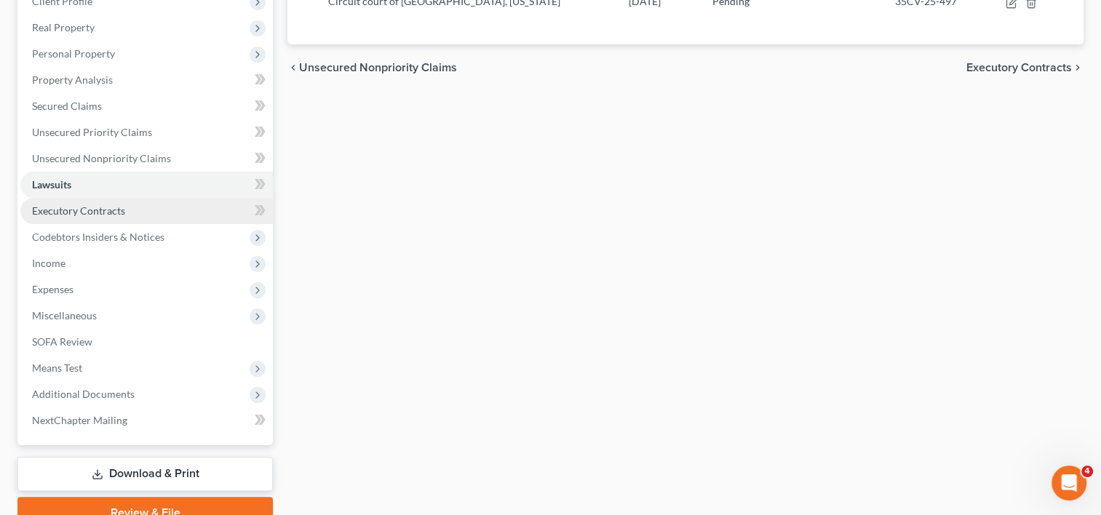
click at [63, 212] on span "Executory Contracts" at bounding box center [78, 211] width 93 height 12
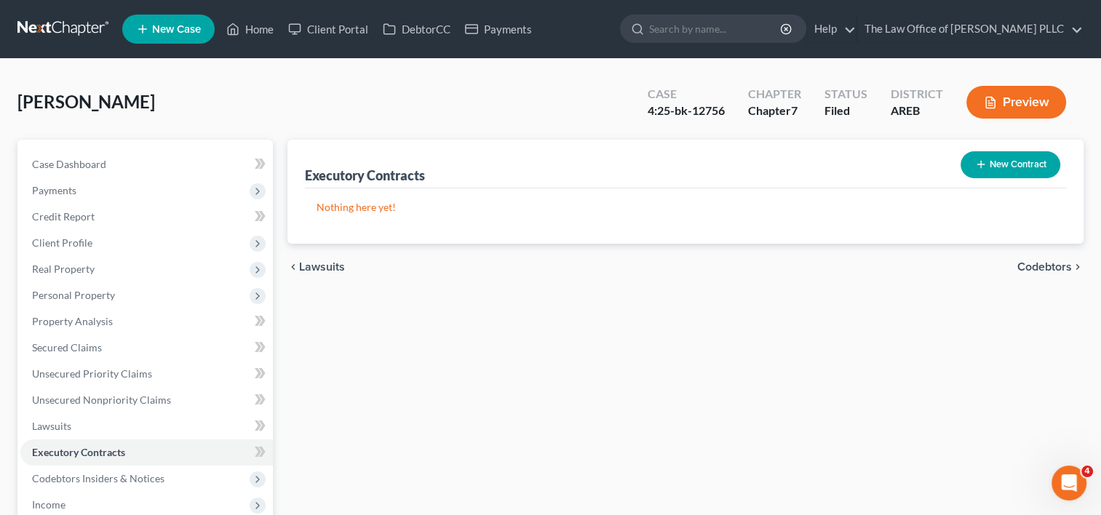
scroll to position [239, 0]
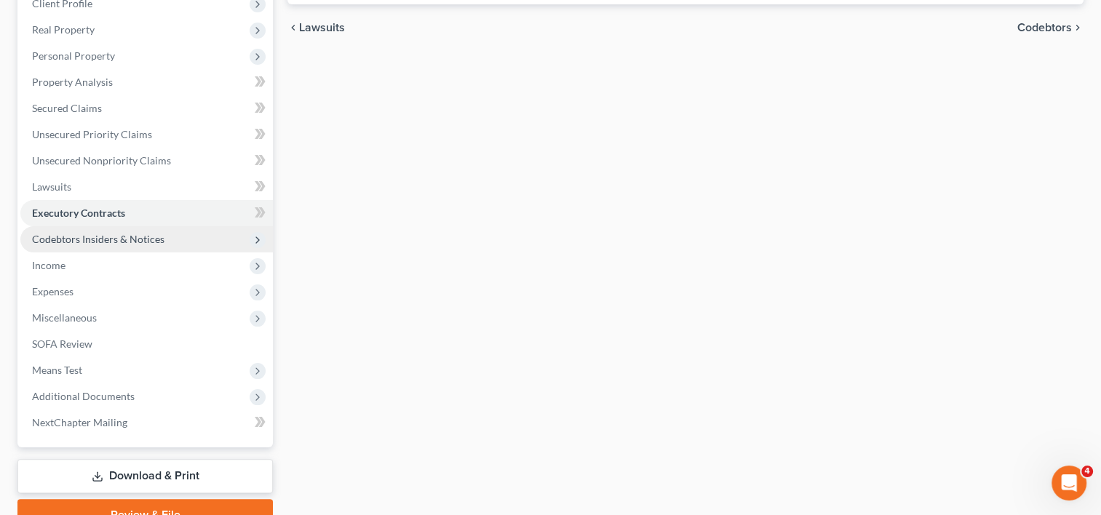
click at [142, 237] on span "Codebtors Insiders & Notices" at bounding box center [98, 239] width 132 height 12
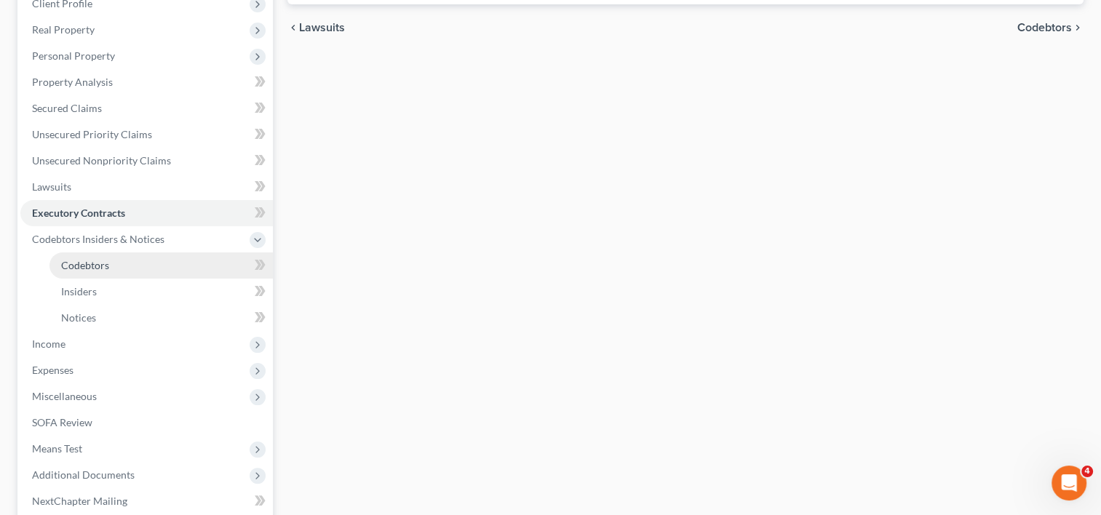
click at [89, 268] on span "Codebtors" at bounding box center [85, 265] width 48 height 12
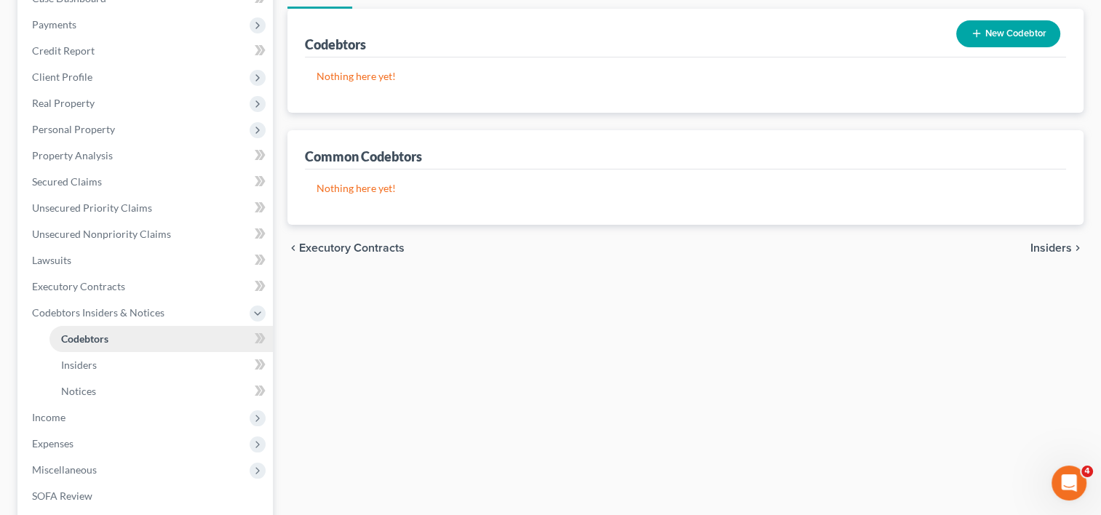
scroll to position [7, 0]
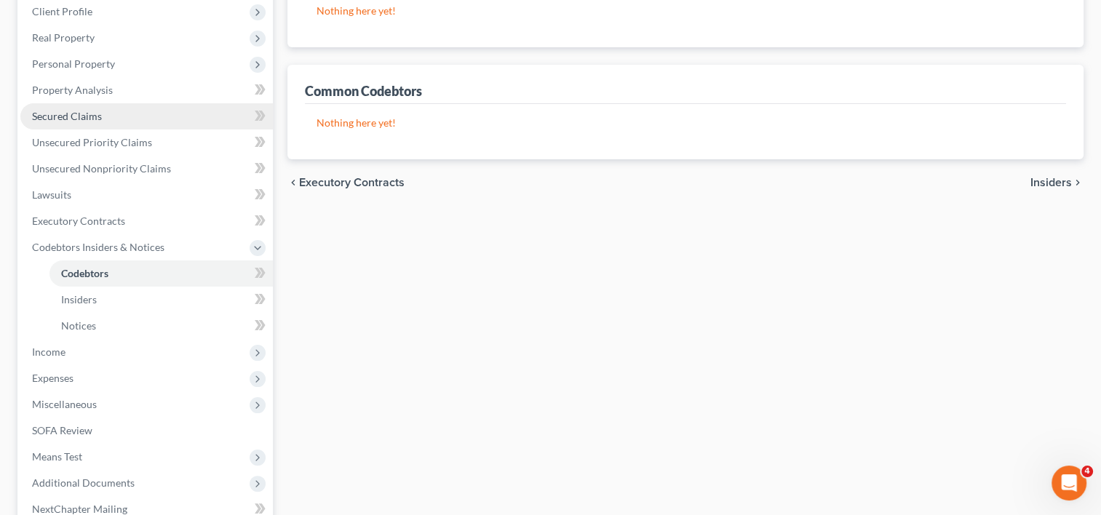
click at [92, 108] on link "Secured Claims" at bounding box center [146, 116] width 253 height 26
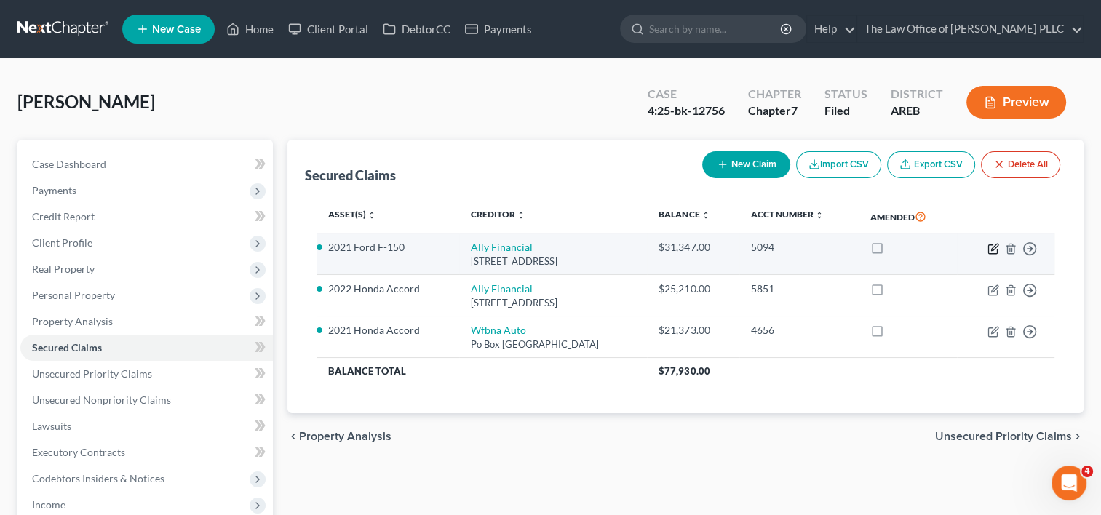
click at [991, 250] on icon "button" at bounding box center [994, 247] width 7 height 7
select select "23"
select select "2"
select select "0"
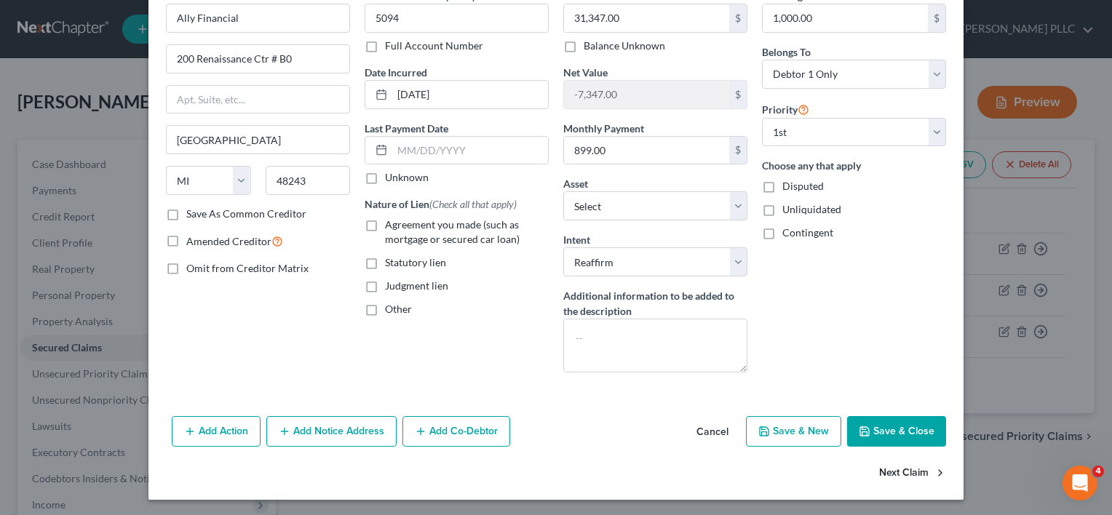
click at [905, 470] on button "Next Claim" at bounding box center [912, 474] width 67 height 31
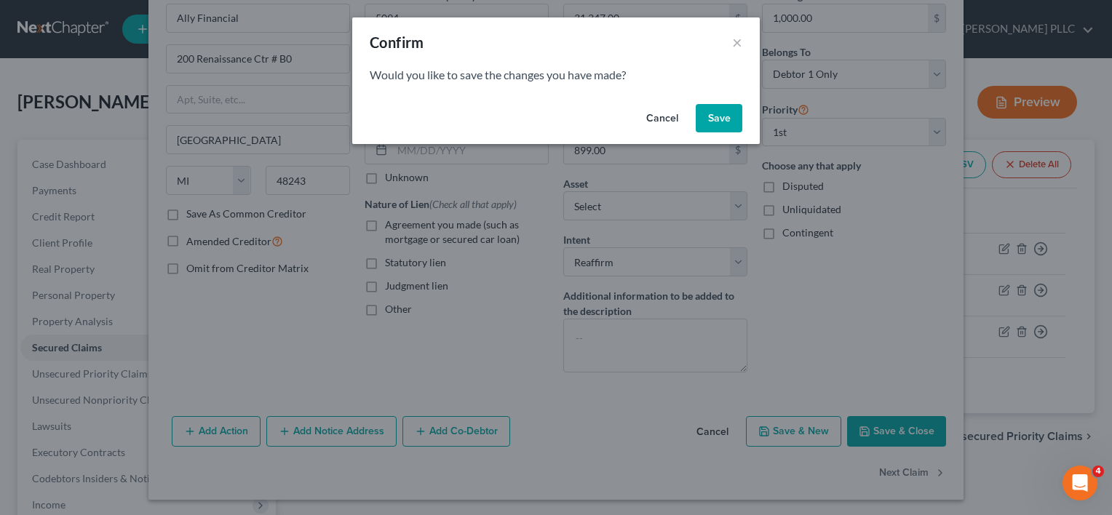
click at [745, 113] on div "Cancel Save" at bounding box center [556, 121] width 408 height 47
click at [729, 114] on button "Save" at bounding box center [719, 118] width 47 height 29
select select "23"
select select "2"
select select "0"
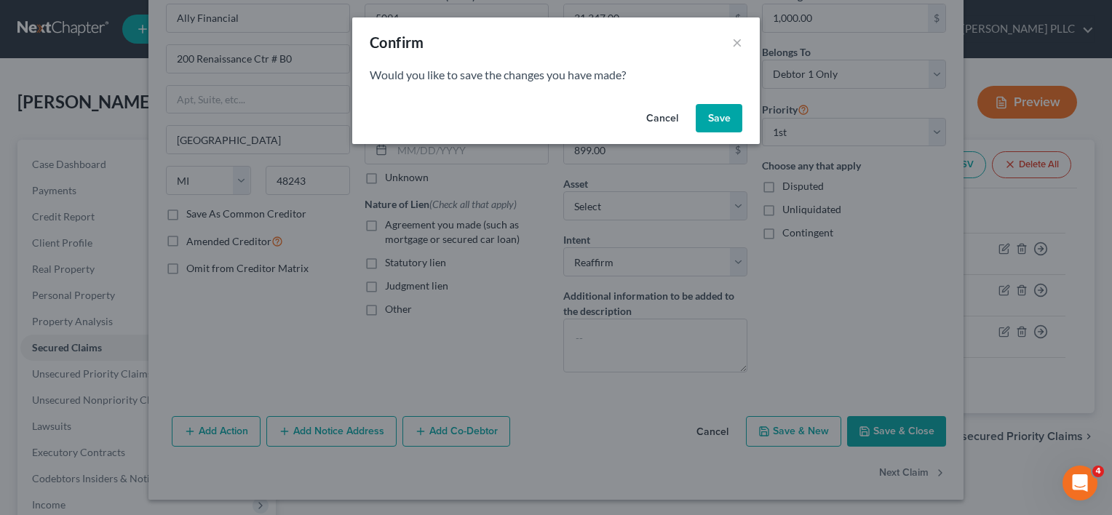
select select "0"
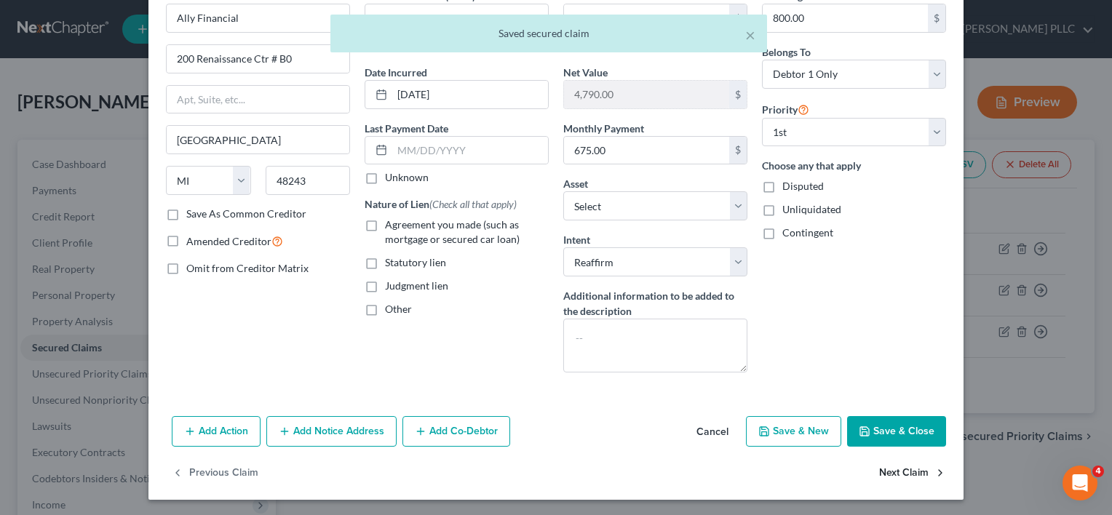
click at [904, 471] on button "Next Claim" at bounding box center [912, 474] width 67 height 31
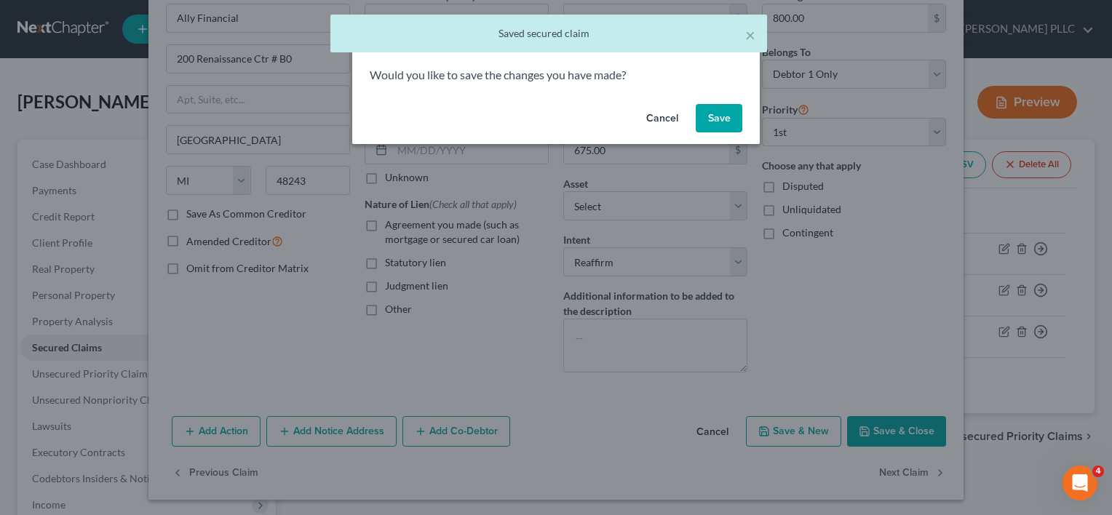
click at [715, 113] on button "Save" at bounding box center [719, 118] width 47 height 29
select select "28"
select select "0"
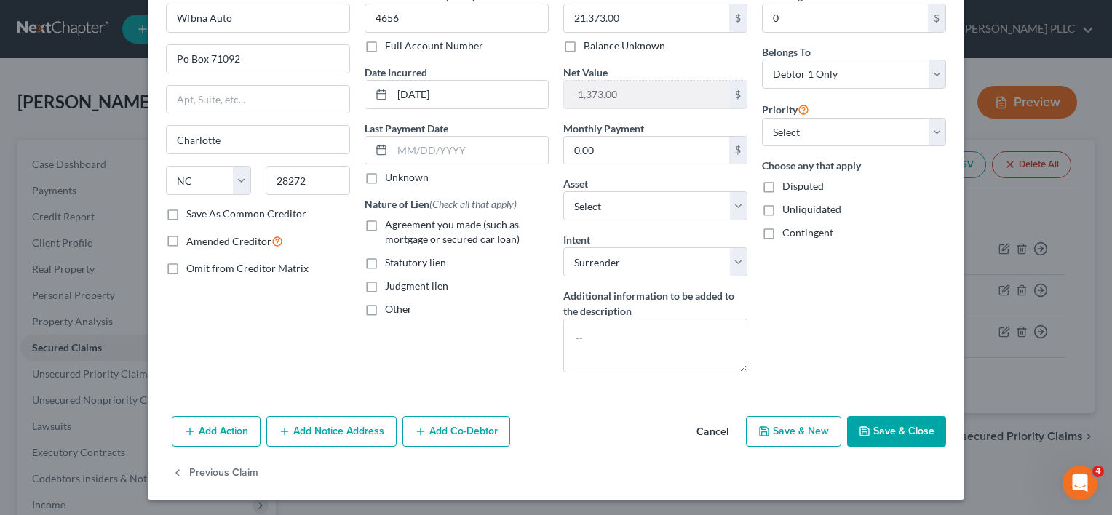
click at [879, 429] on button "Save & Close" at bounding box center [896, 431] width 99 height 31
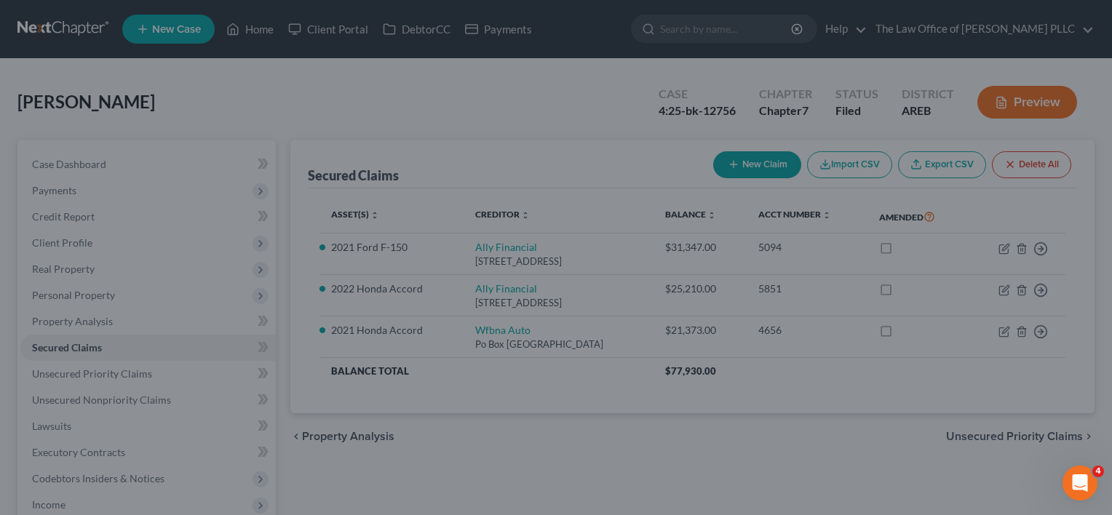
select select "6"
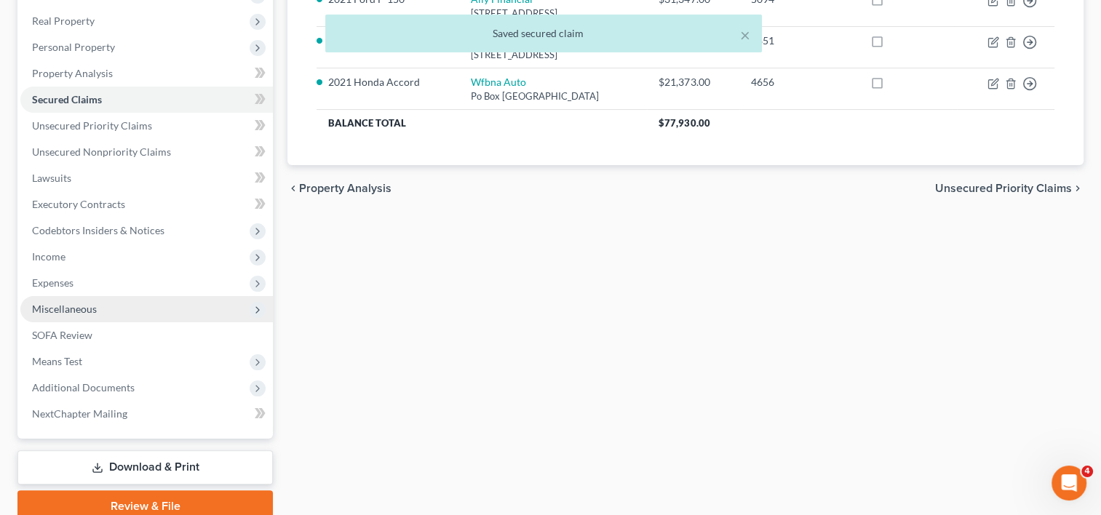
click at [78, 310] on span "Miscellaneous" at bounding box center [64, 309] width 65 height 12
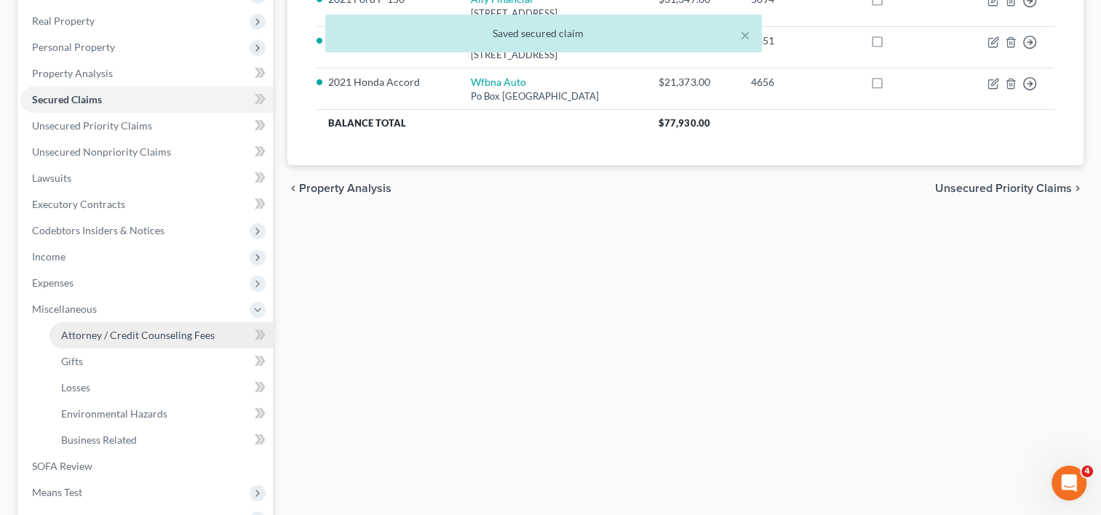
click at [126, 332] on span "Attorney / Credit Counseling Fees" at bounding box center [138, 335] width 154 height 12
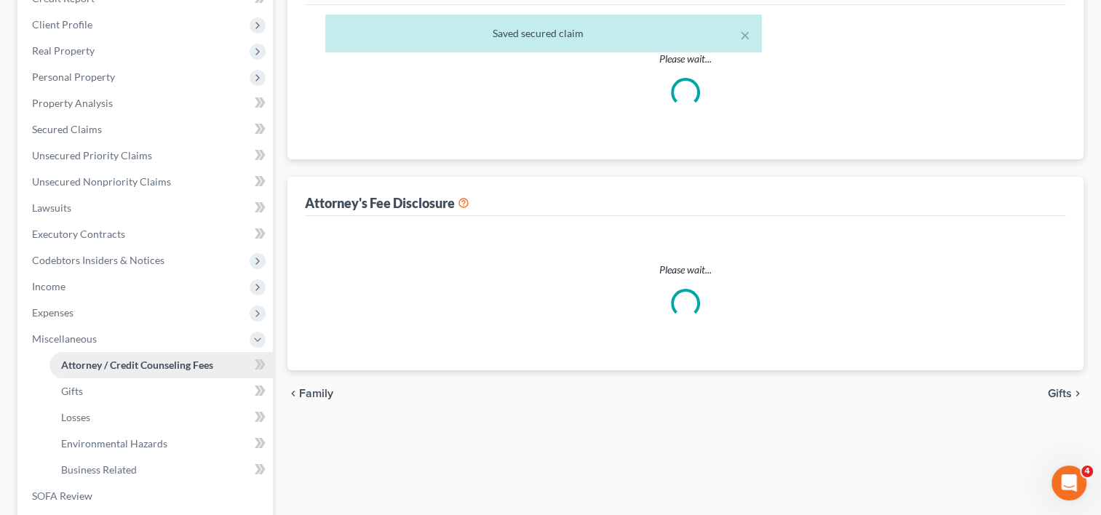
select select "5"
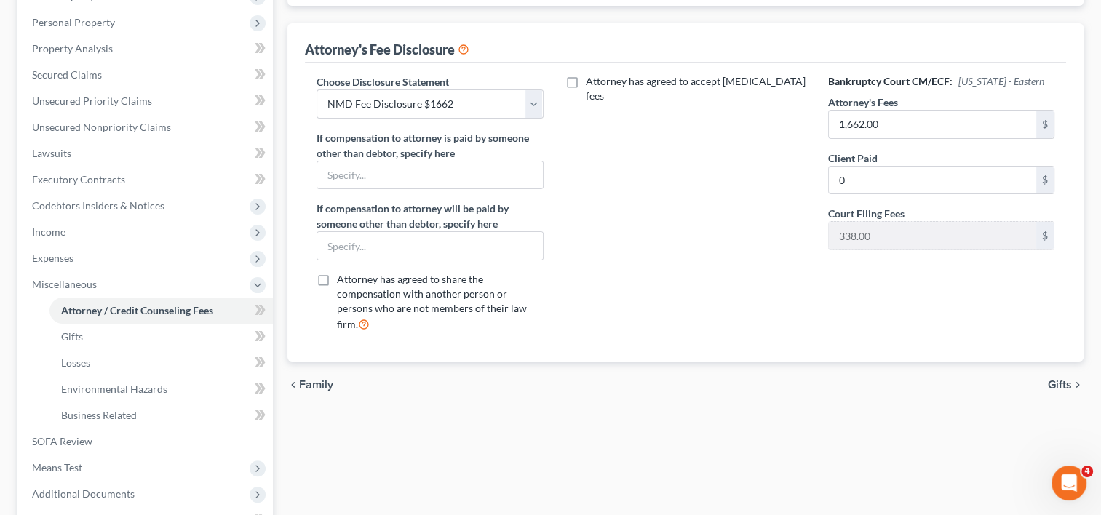
scroll to position [282, 0]
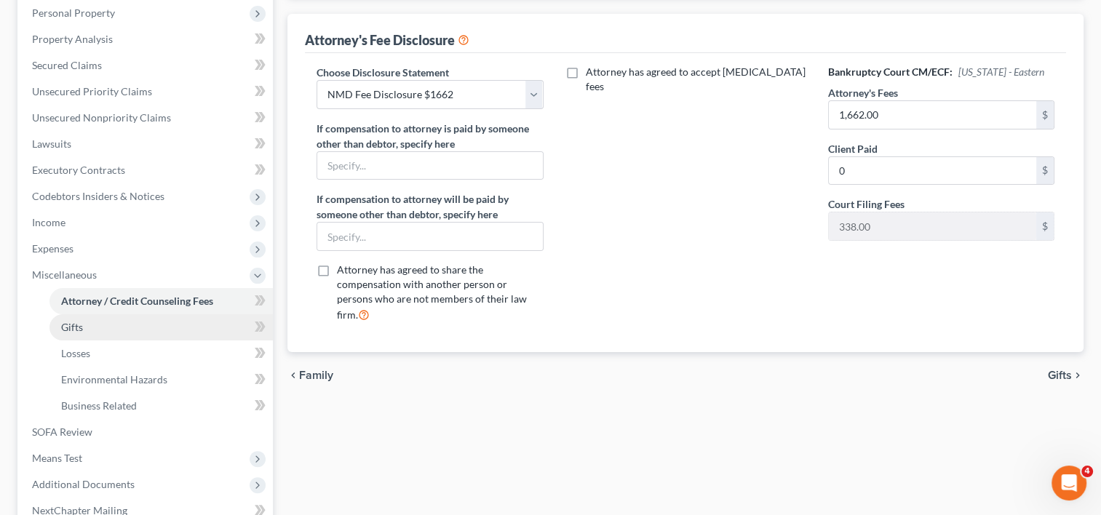
click at [104, 329] on link "Gifts" at bounding box center [160, 327] width 223 height 26
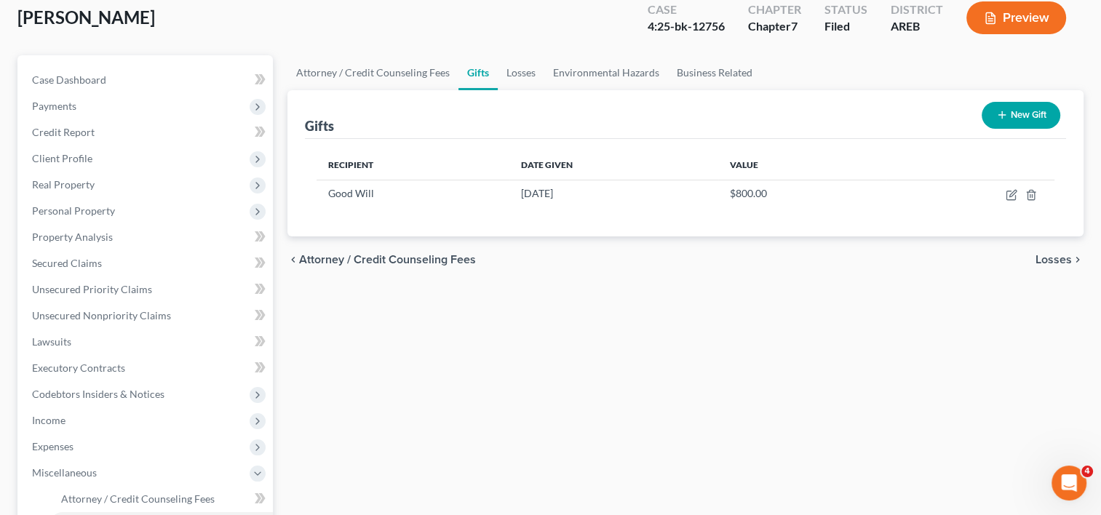
scroll to position [236, 0]
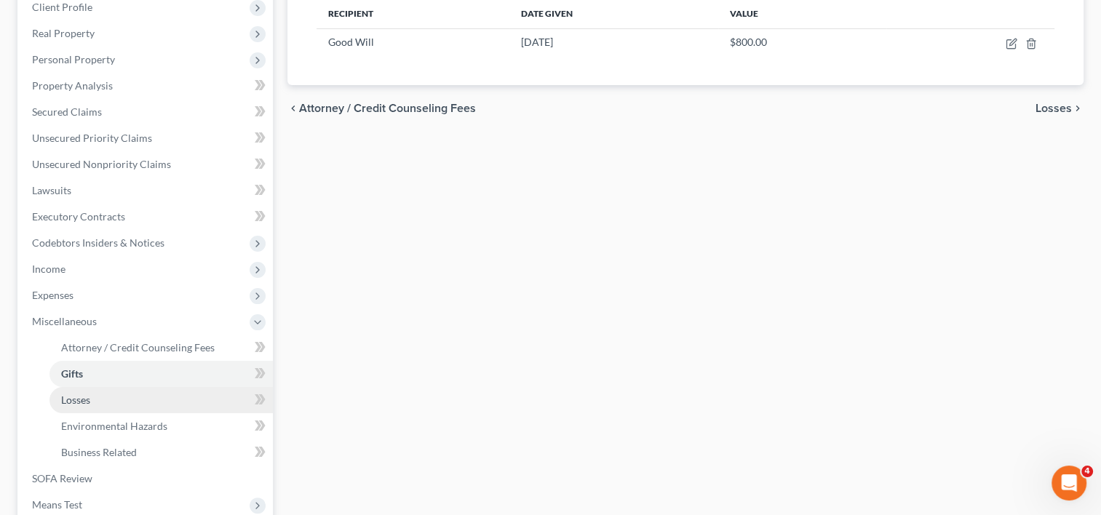
click at [88, 403] on span "Losses" at bounding box center [75, 400] width 29 height 12
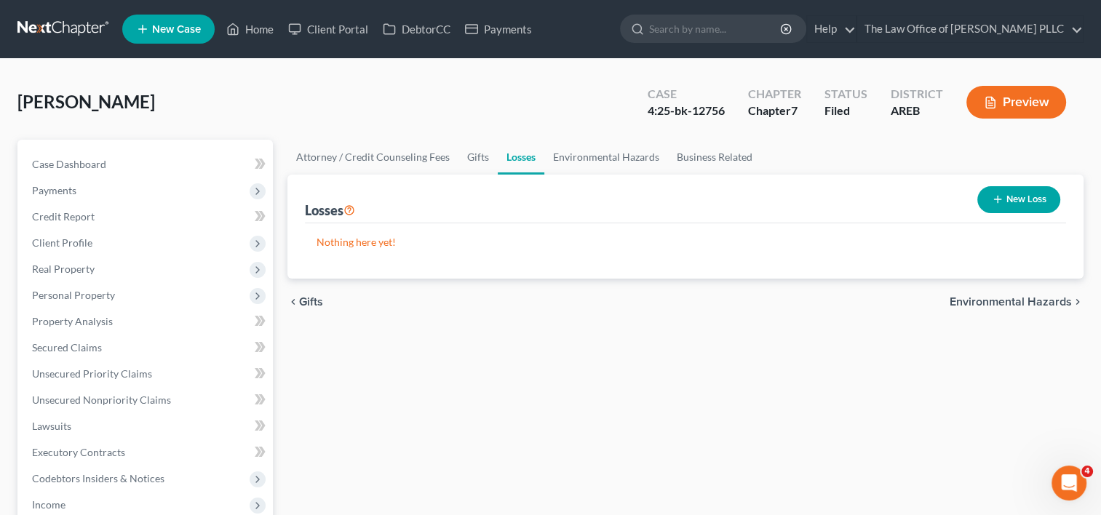
scroll to position [286, 0]
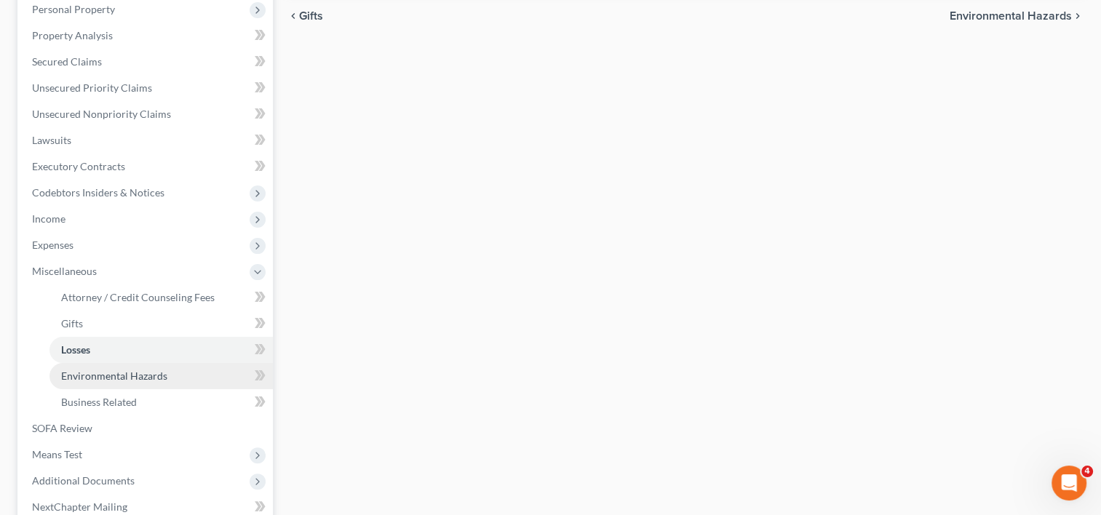
click at [131, 370] on span "Environmental Hazards" at bounding box center [114, 376] width 106 height 12
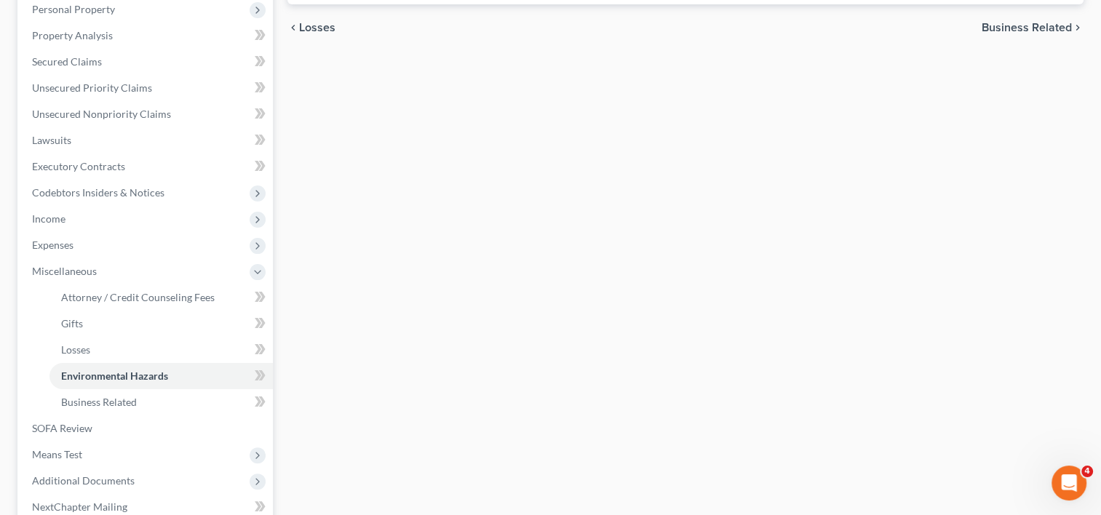
scroll to position [360, 0]
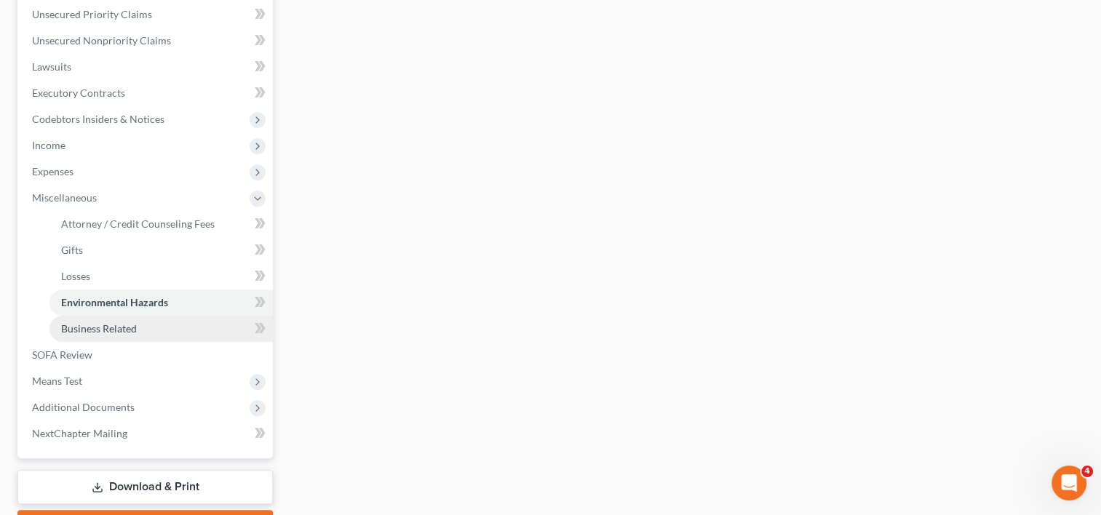
click at [106, 326] on span "Business Related" at bounding box center [99, 328] width 76 height 12
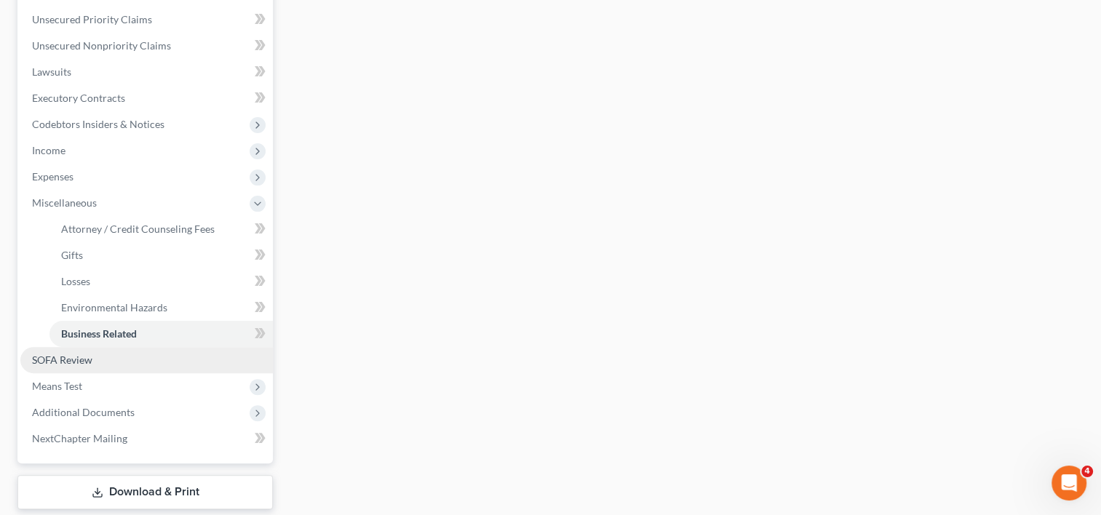
click at [92, 355] on span "SOFA Review" at bounding box center [62, 360] width 60 height 12
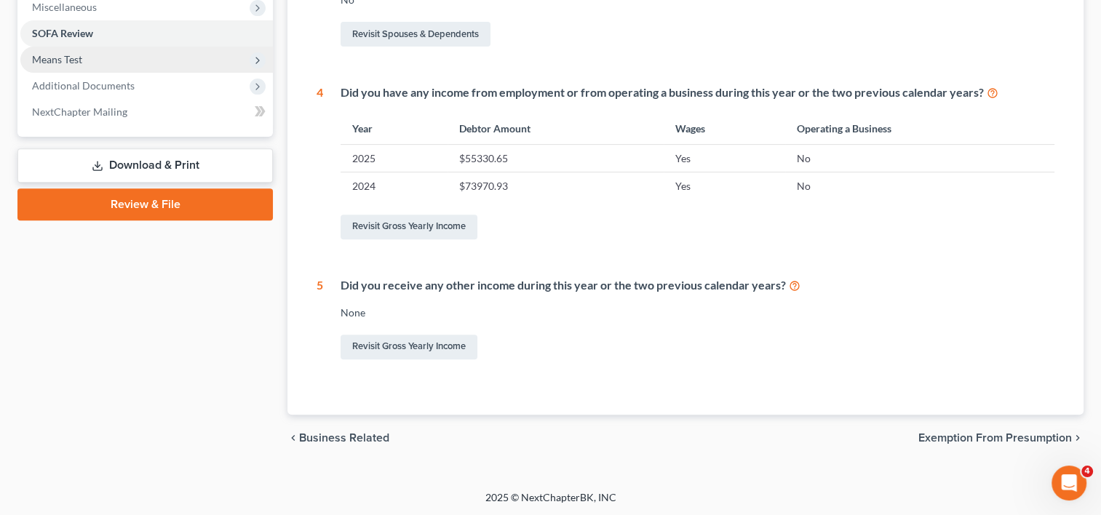
click at [61, 60] on span "Means Test" at bounding box center [57, 59] width 50 height 12
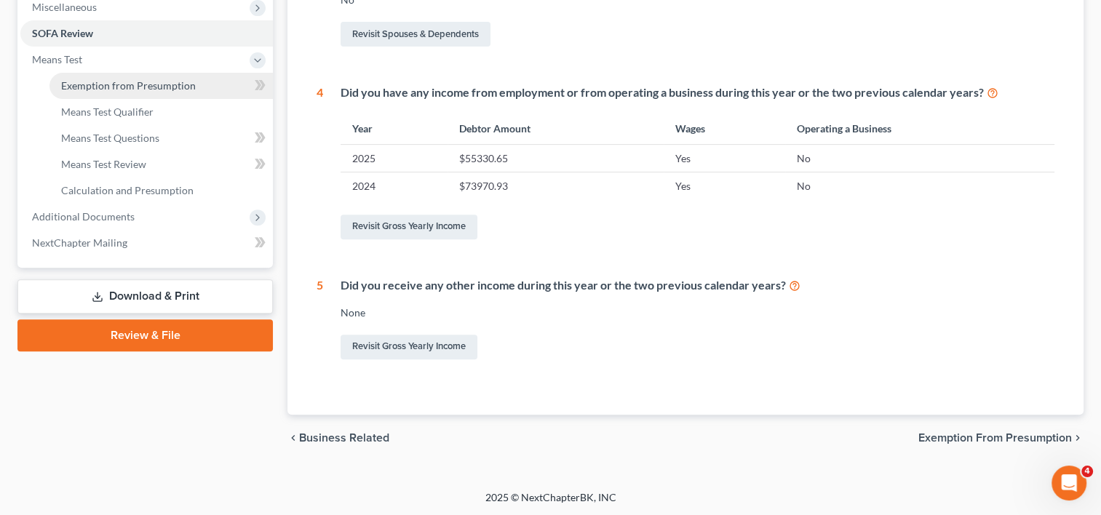
click at [118, 83] on span "Exemption from Presumption" at bounding box center [128, 85] width 135 height 12
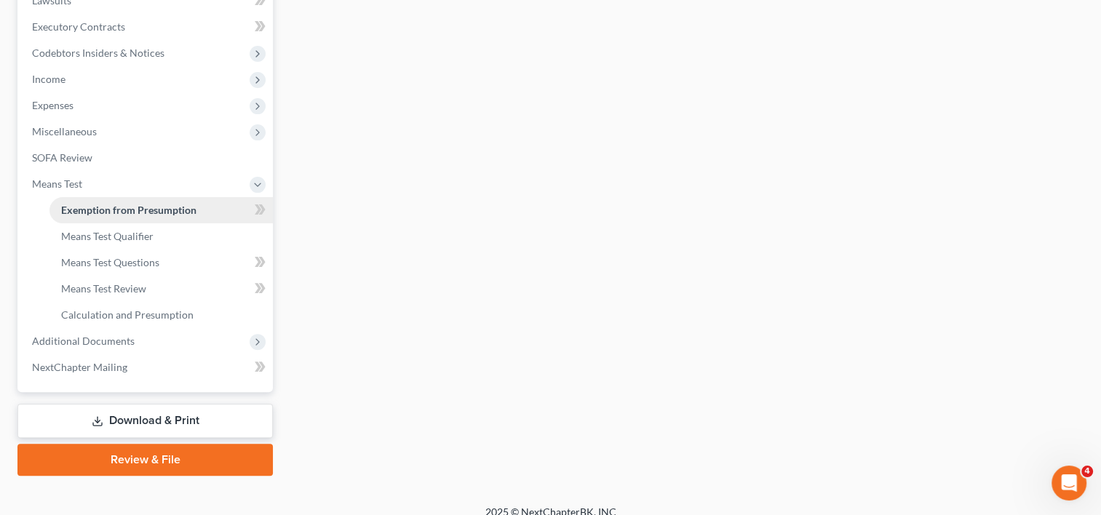
radio input "true"
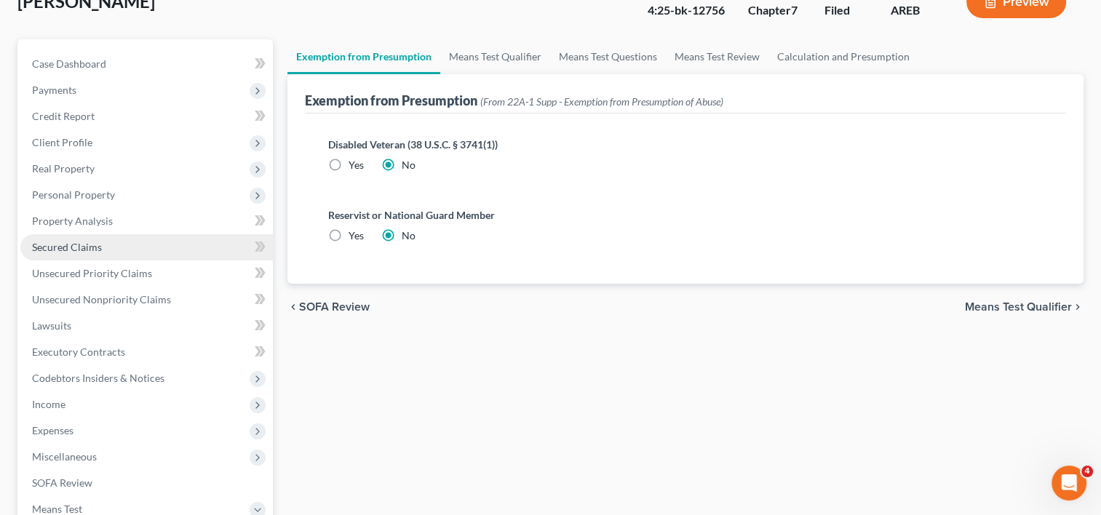
scroll to position [127, 0]
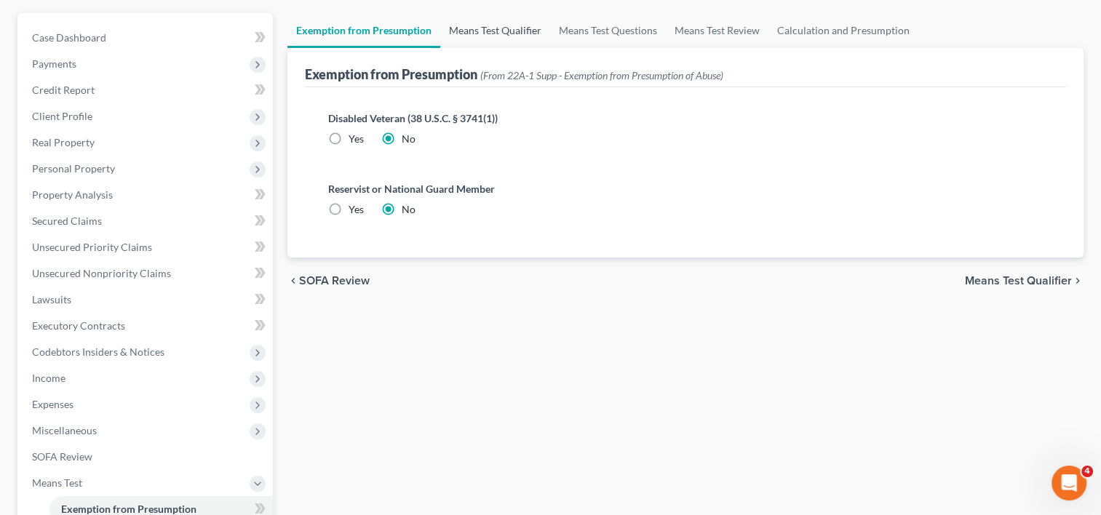
click at [472, 29] on link "Means Test Qualifier" at bounding box center [495, 30] width 110 height 35
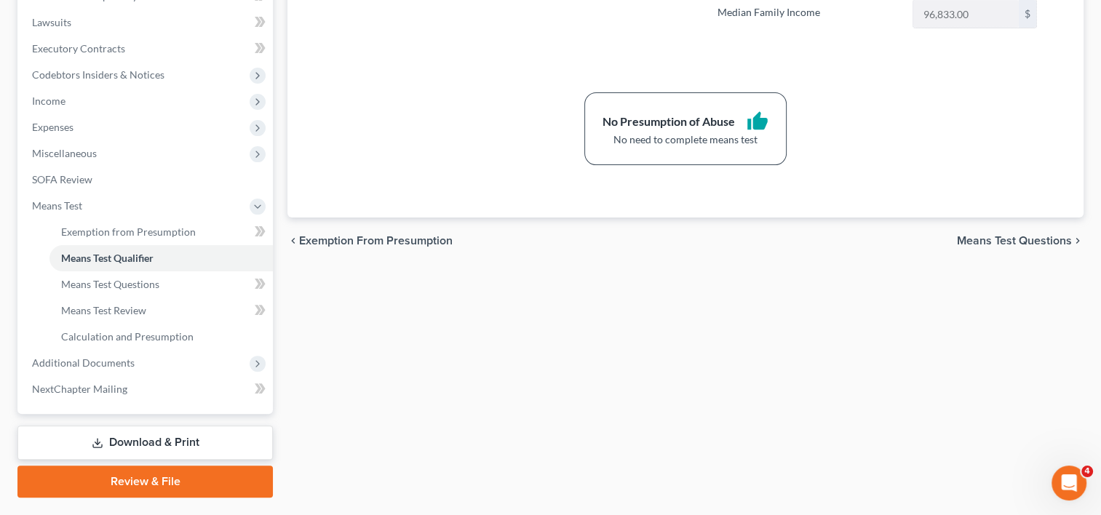
scroll to position [440, 0]
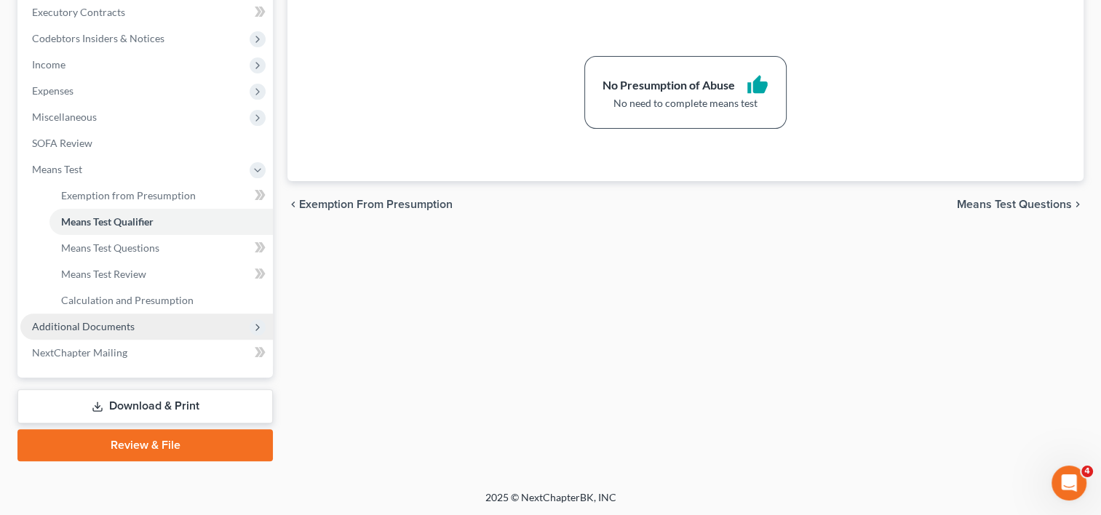
click at [96, 321] on span "Additional Documents" at bounding box center [83, 326] width 103 height 12
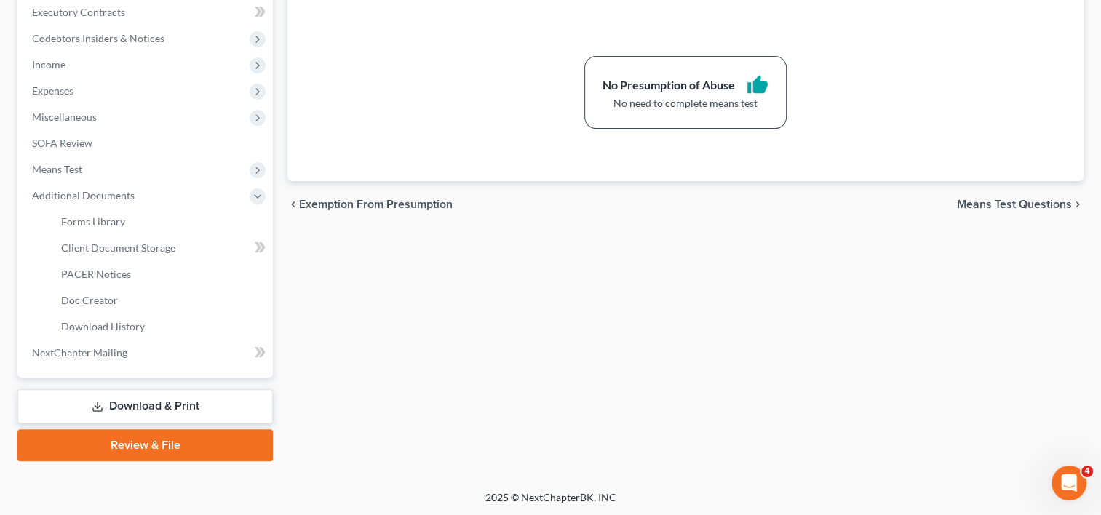
click at [152, 395] on link "Download & Print" at bounding box center [144, 406] width 255 height 34
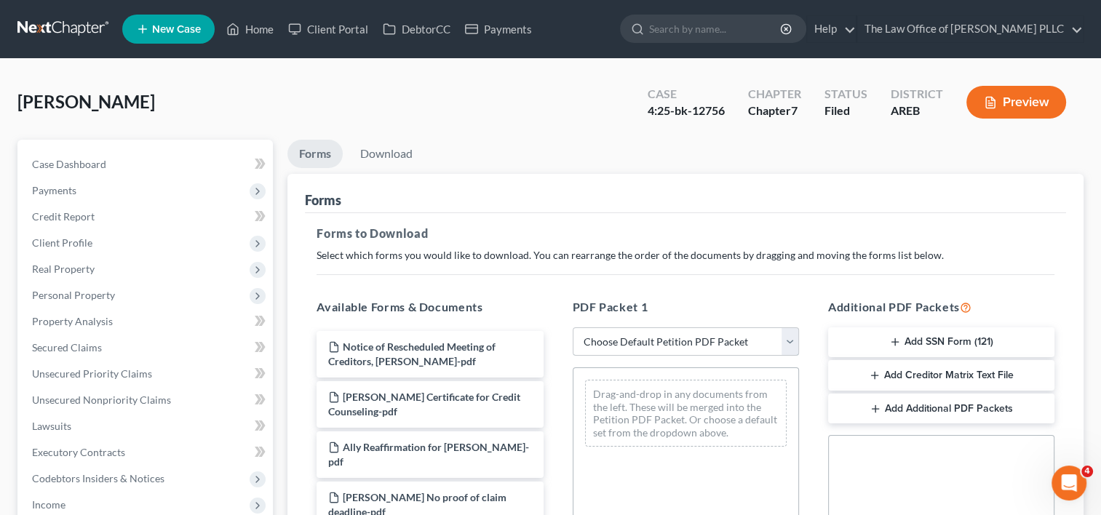
click at [785, 343] on select "Choose Default Petition PDF Packet Complete Bankruptcy Petition (all forms and …" at bounding box center [686, 342] width 226 height 29
select select "6"
click at [573, 328] on select "Choose Default Petition PDF Packet Complete Bankruptcy Petition (all forms and …" at bounding box center [686, 342] width 226 height 29
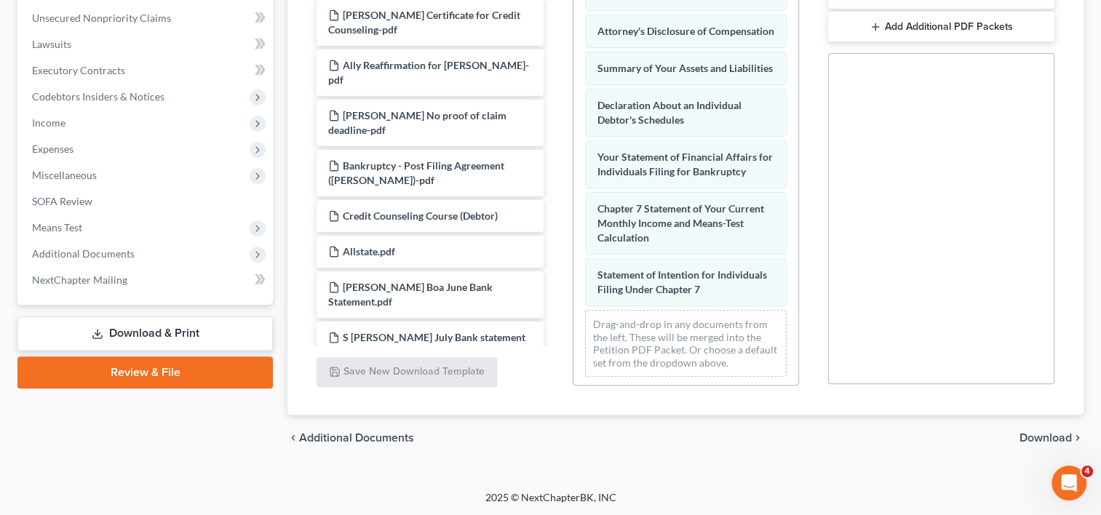
scroll to position [366, 0]
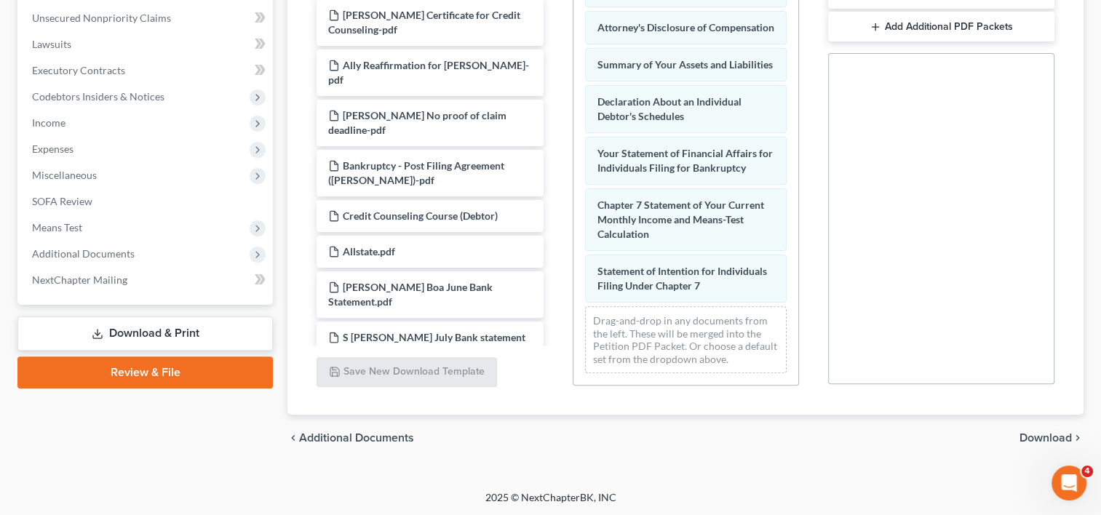
click at [1034, 437] on span "Download" at bounding box center [1046, 438] width 52 height 12
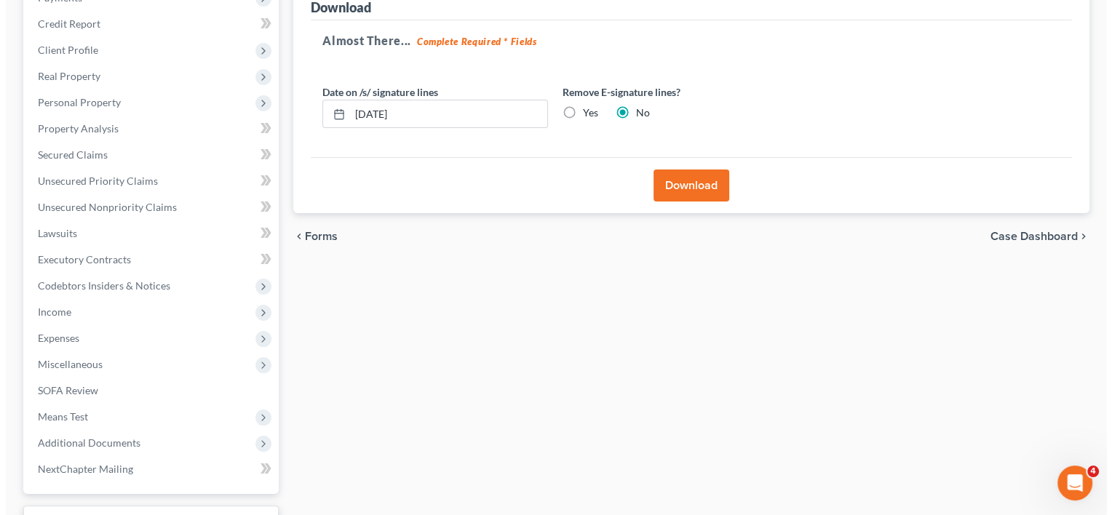
scroll to position [189, 0]
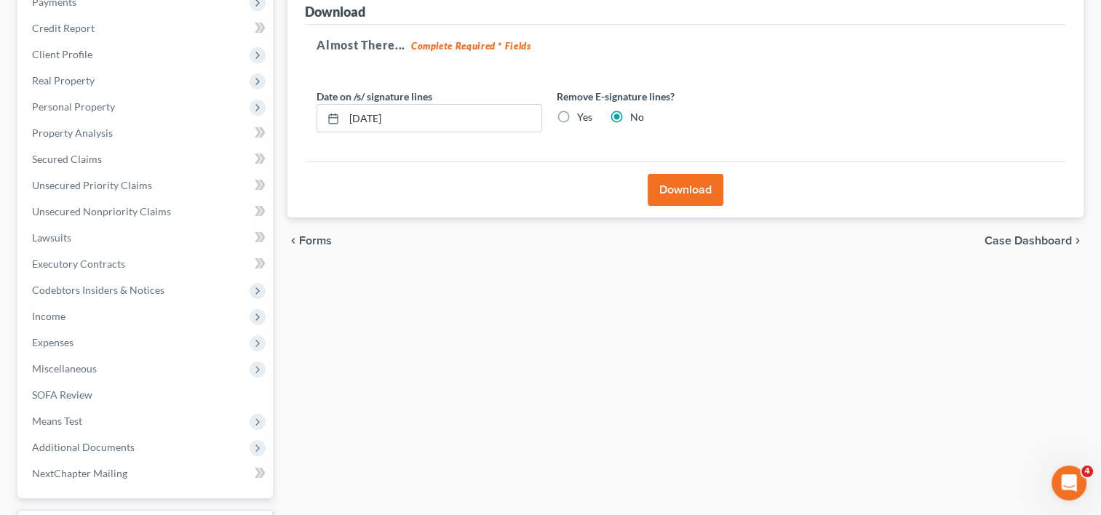
click at [683, 189] on button "Download" at bounding box center [686, 190] width 76 height 32
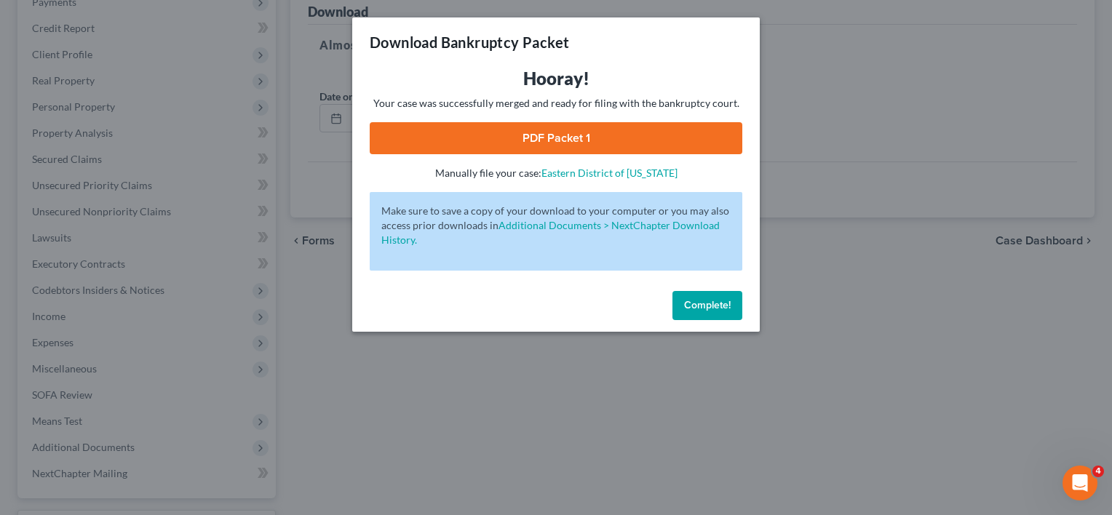
click at [547, 140] on link "PDF Packet 1" at bounding box center [556, 138] width 373 height 32
